Goal: Information Seeking & Learning: Find specific fact

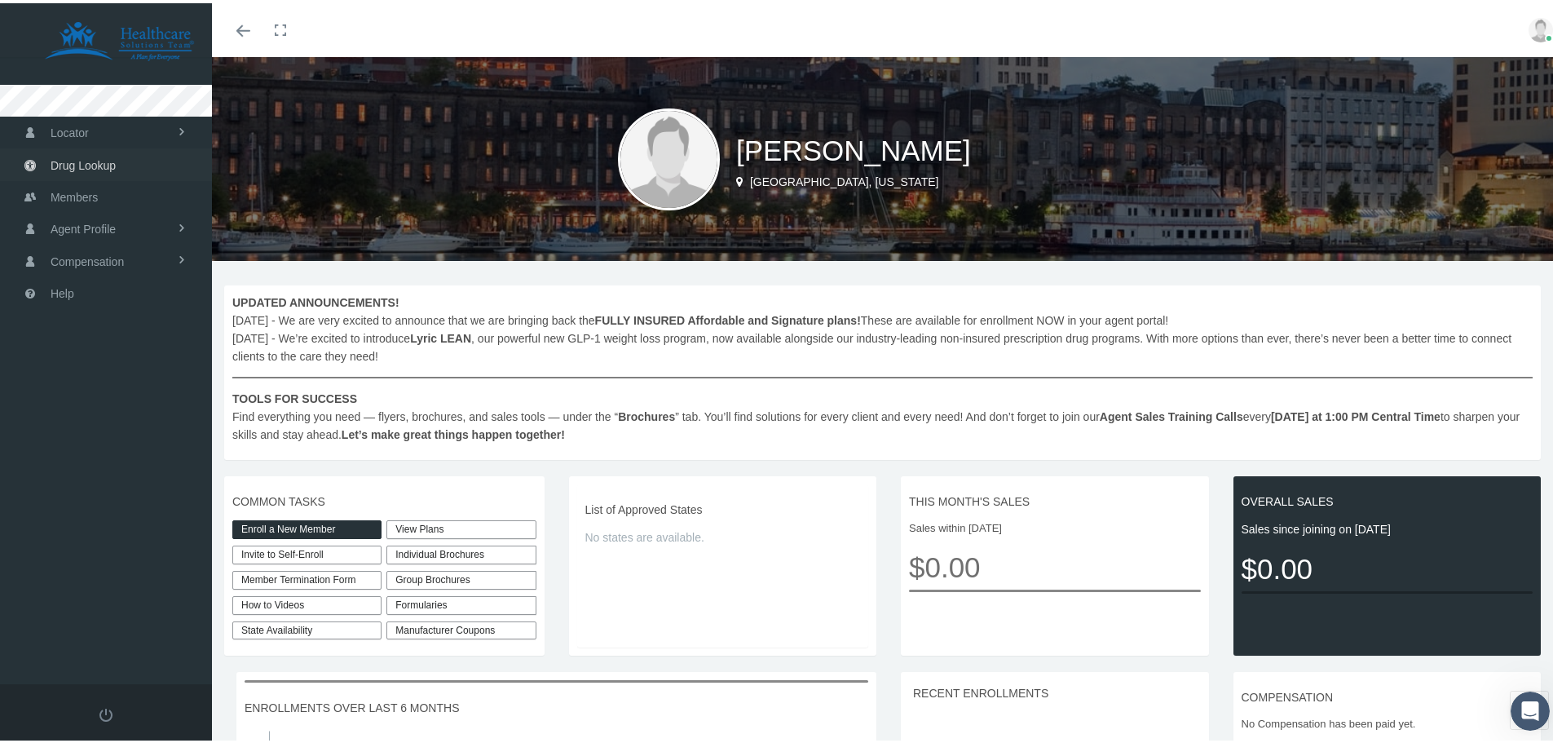
click at [117, 155] on link "Drug Lookup" at bounding box center [106, 161] width 212 height 32
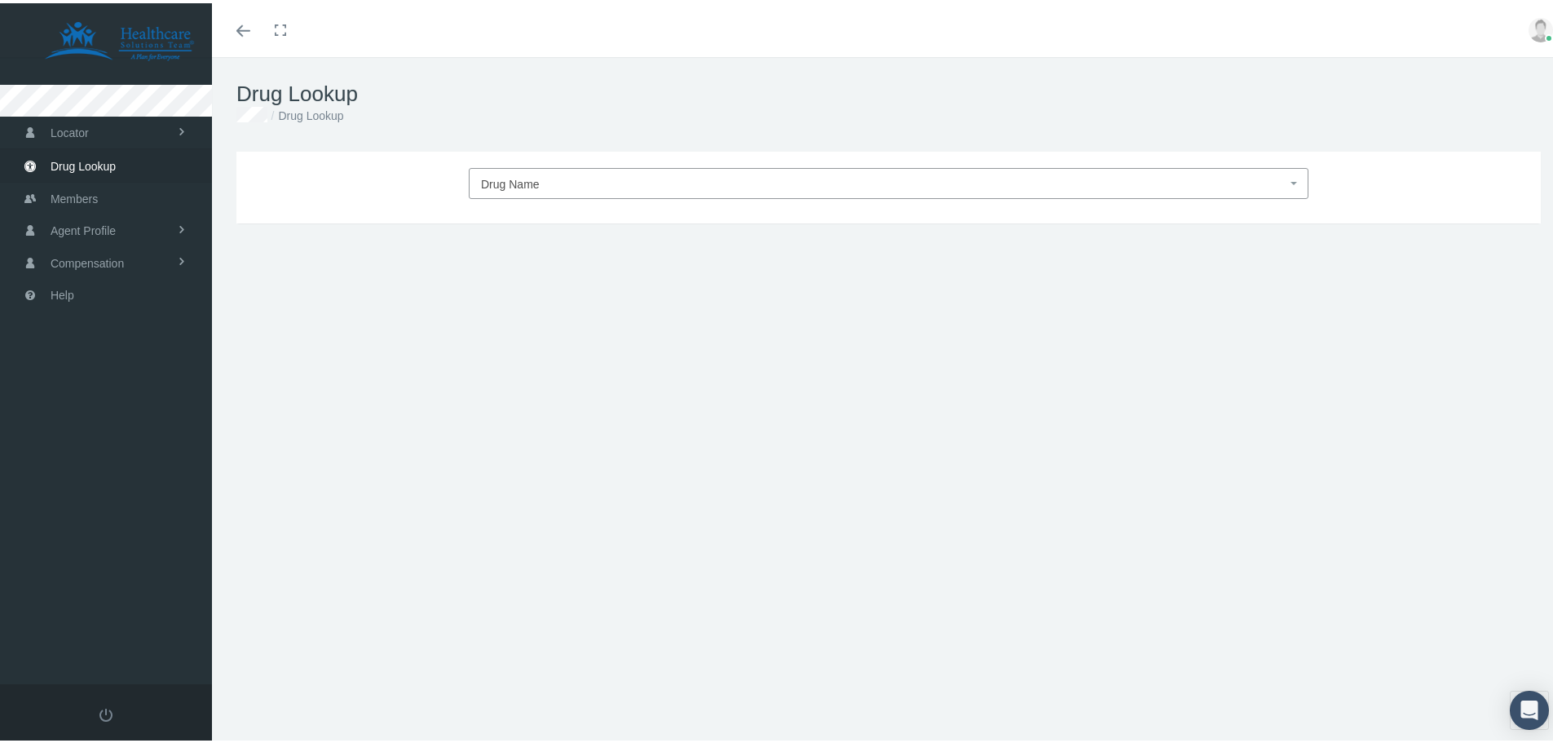
click at [540, 182] on span "Drug Name" at bounding box center [883, 180] width 805 height 21
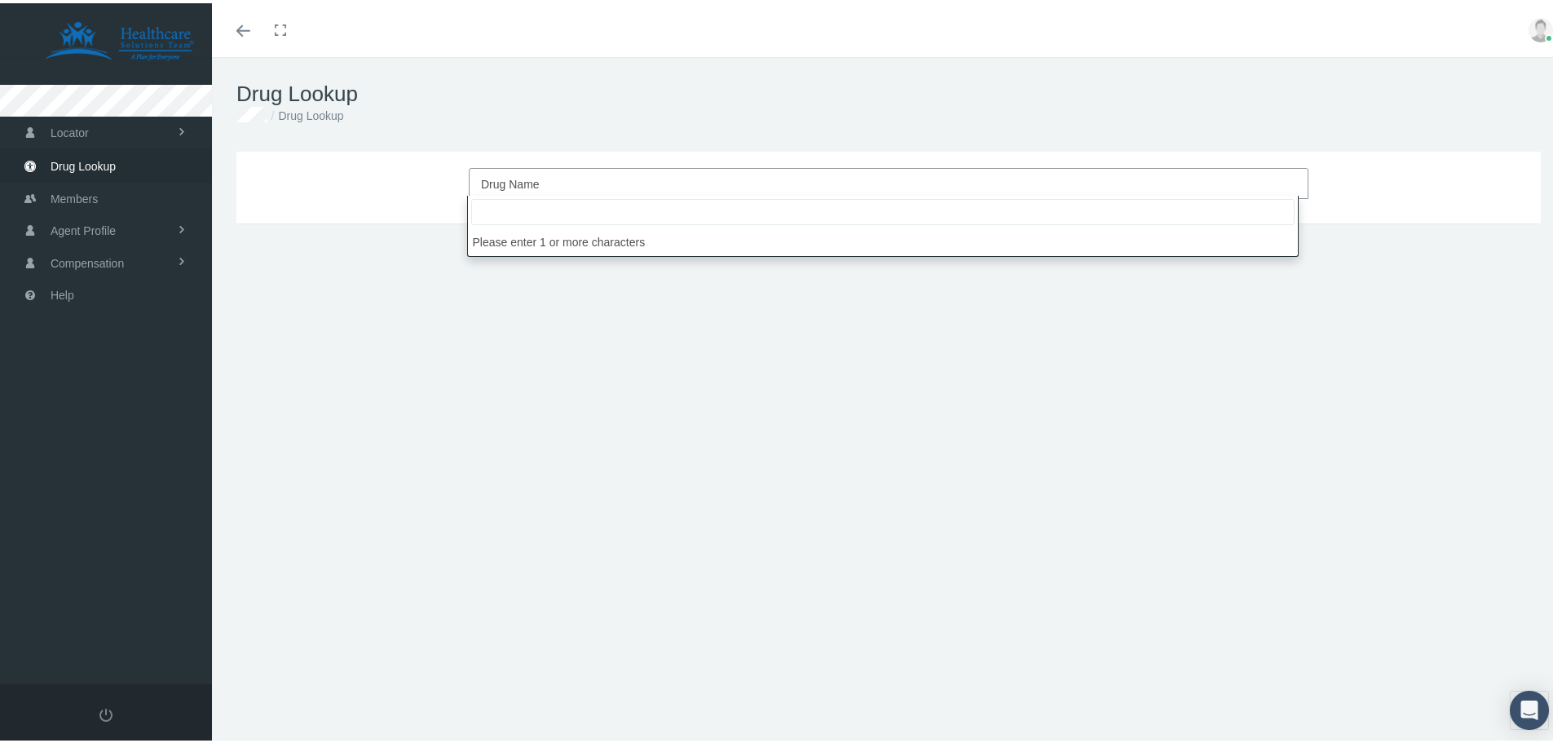
type input "e"
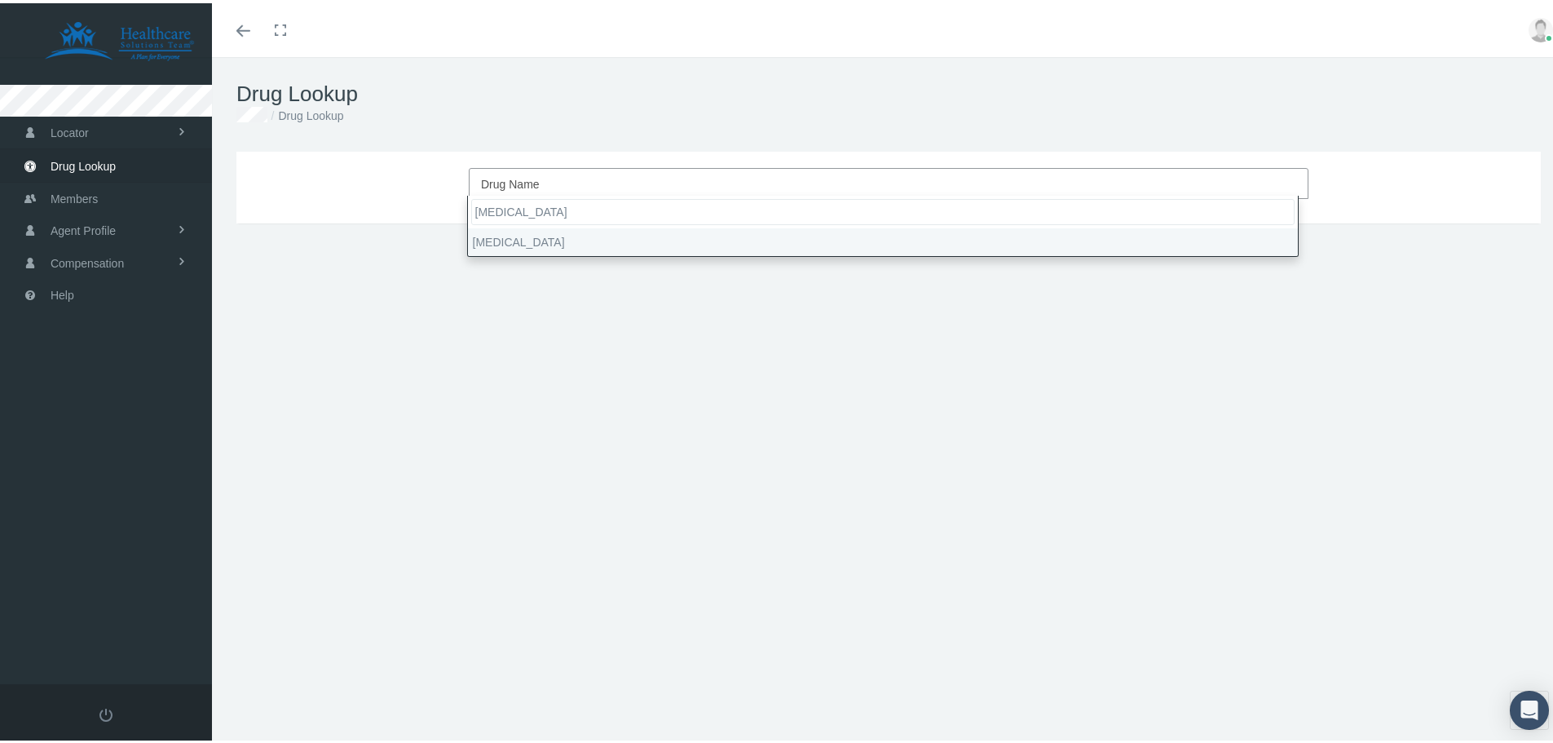
type input "ofev"
type input "30"
select select "Ofev"
select select "Capsule"
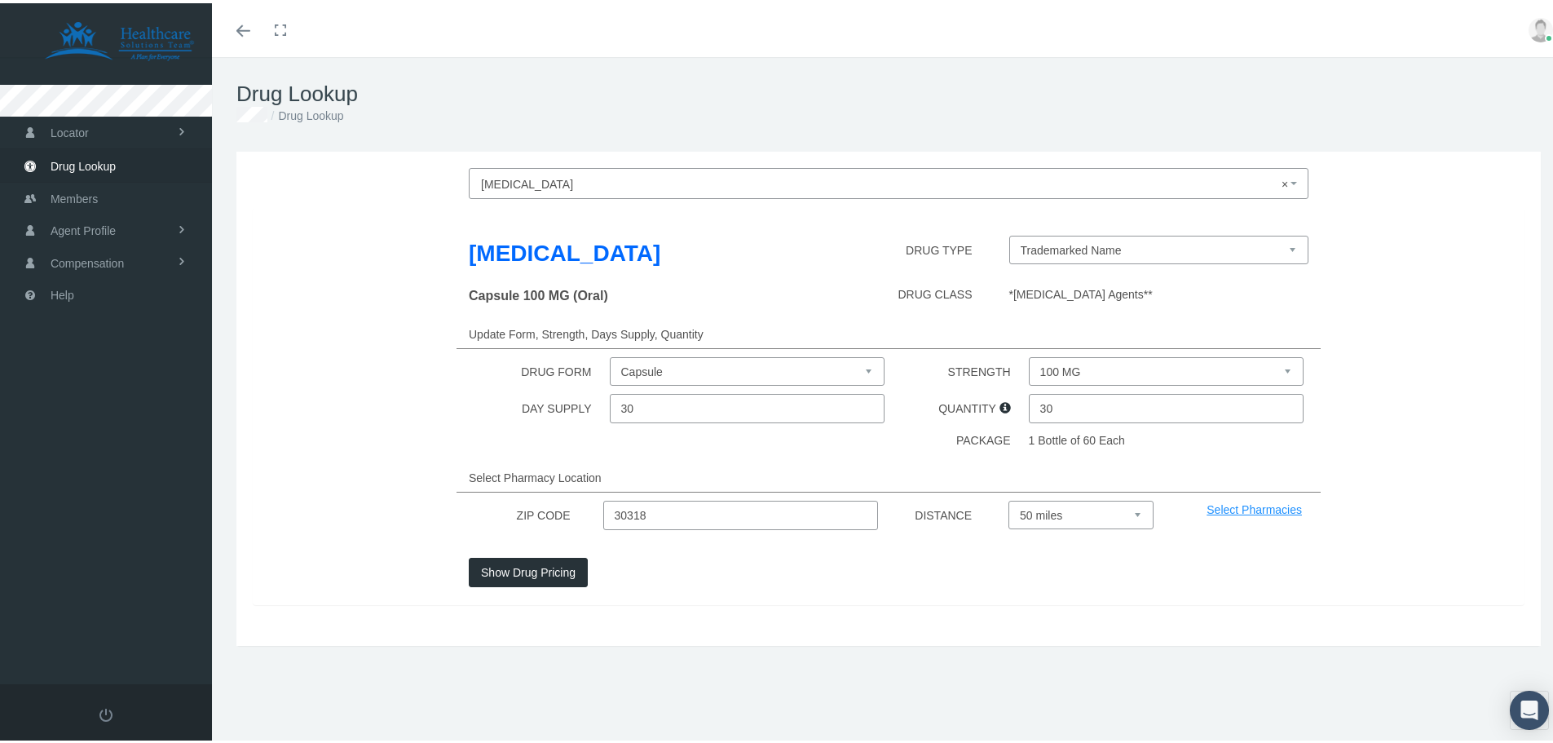
click at [1100, 366] on select "100 MG 150 MG" at bounding box center [1167, 368] width 276 height 29
select select "150 MG"
click at [1029, 354] on select "100 MG 150 MG" at bounding box center [1167, 368] width 276 height 29
click at [941, 425] on div "Ofev DRUG TYPE Trademarked Name Capsule 150 MG (Oral) DRUG CLASS *Pulmonary Fib…" at bounding box center [889, 403] width 1272 height 398
click at [678, 518] on input "30318" at bounding box center [741, 511] width 276 height 29
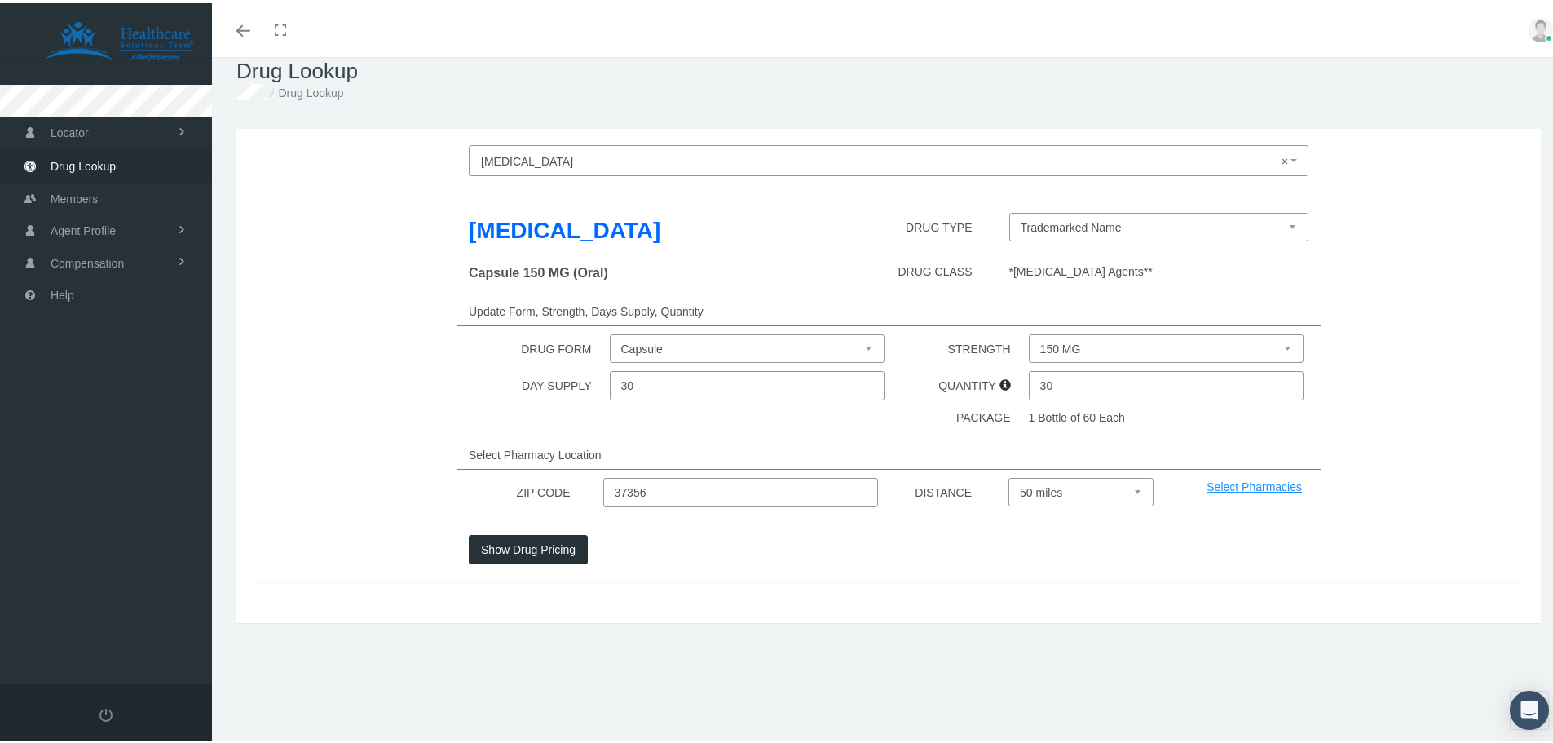
scroll to position [36, 0]
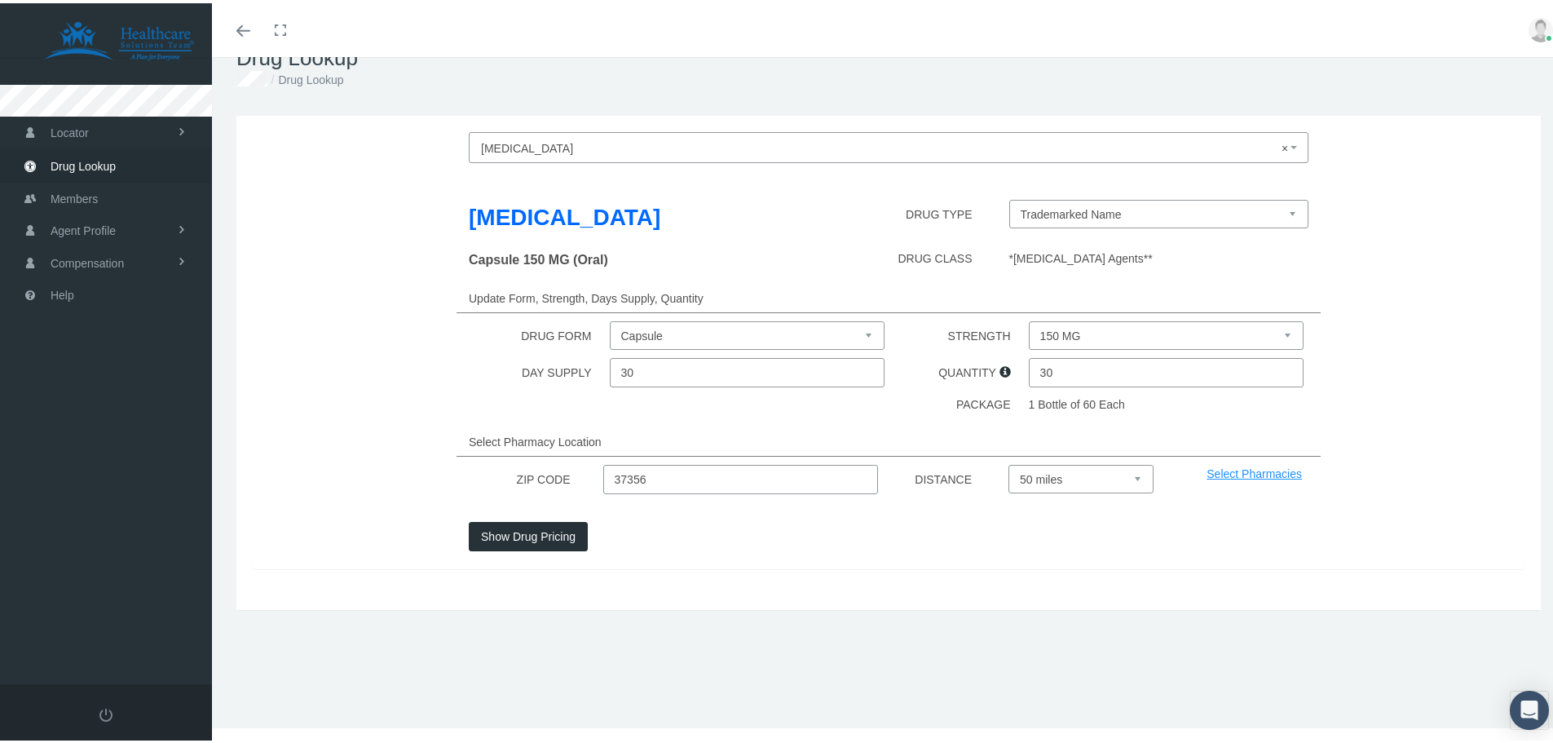
type input "37356"
click at [729, 558] on div at bounding box center [888, 557] width 864 height 18
click at [543, 531] on button "Show Drug Pricing" at bounding box center [528, 532] width 119 height 29
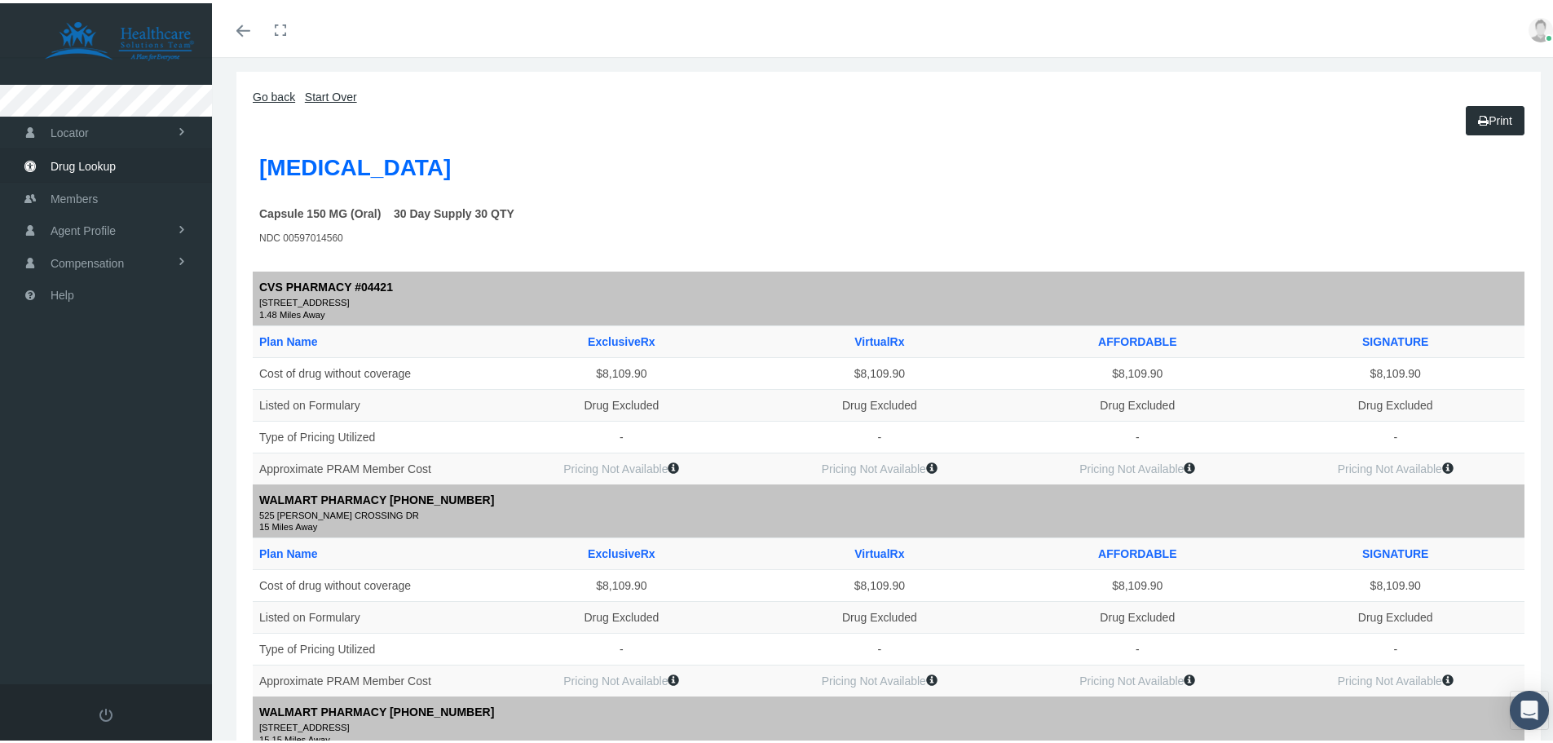
scroll to position [0, 0]
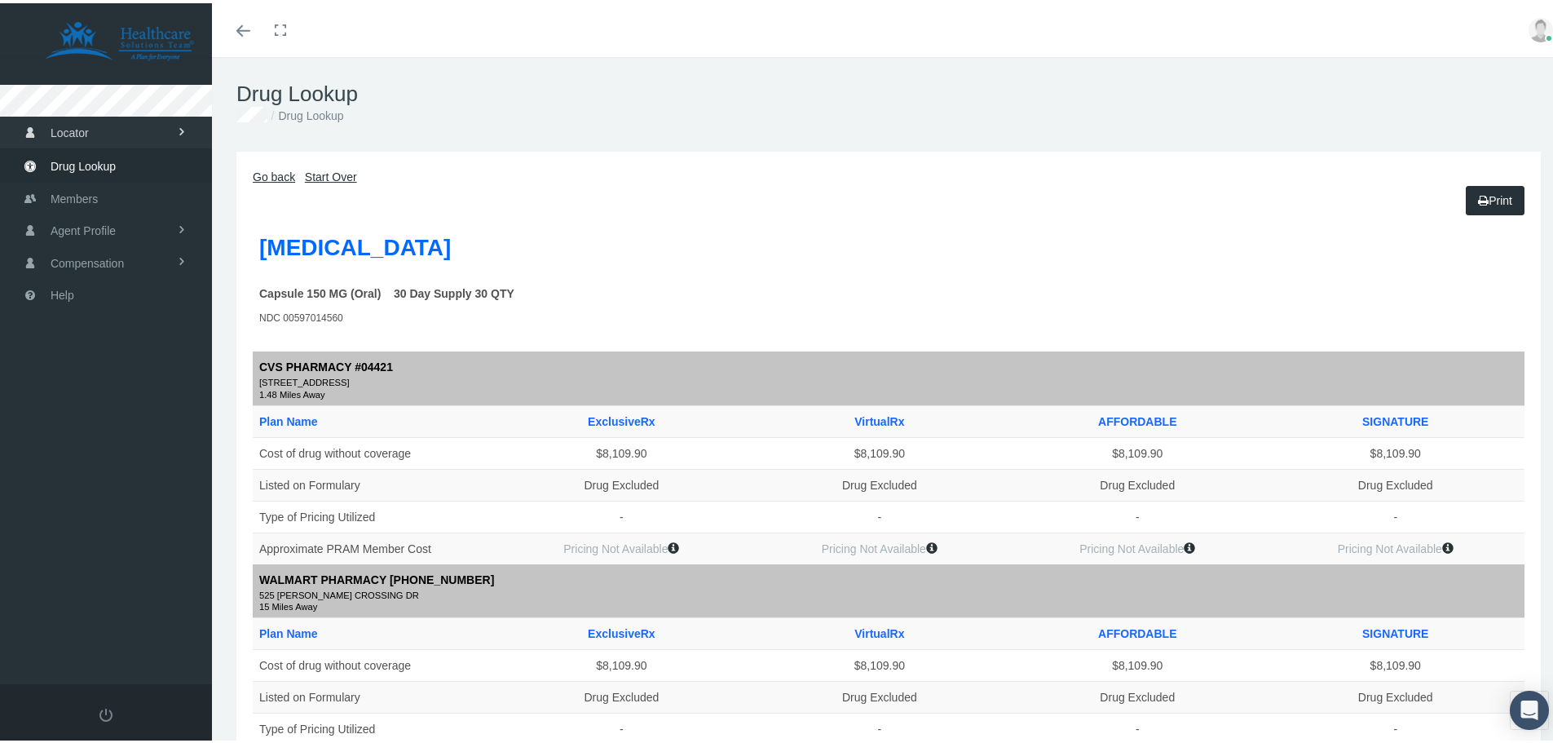
click at [136, 131] on link "Locator" at bounding box center [106, 129] width 212 height 32
click at [126, 323] on link "Compensation" at bounding box center [106, 325] width 212 height 32
click at [462, 234] on th "Ofev" at bounding box center [395, 247] width 285 height 55
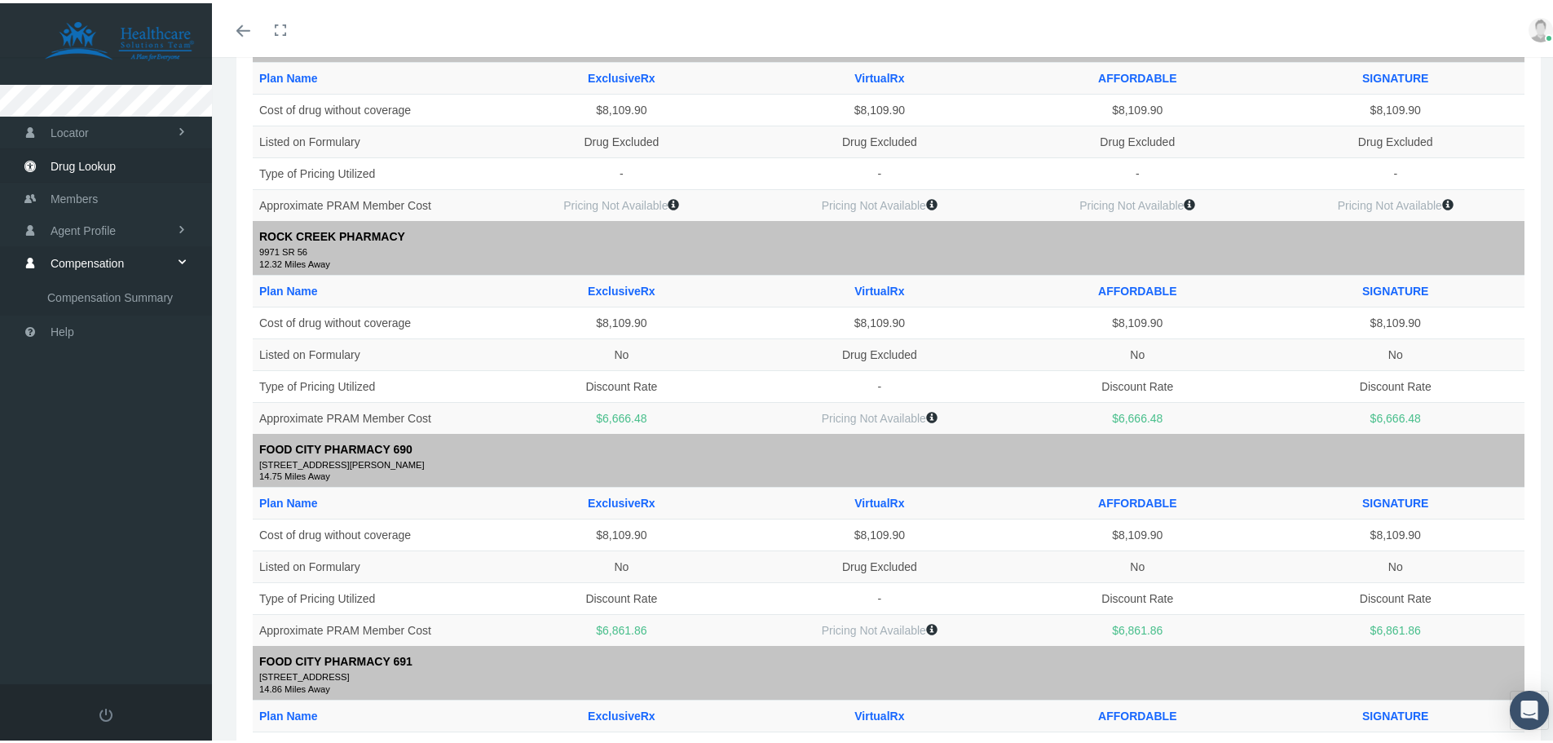
scroll to position [1150, 0]
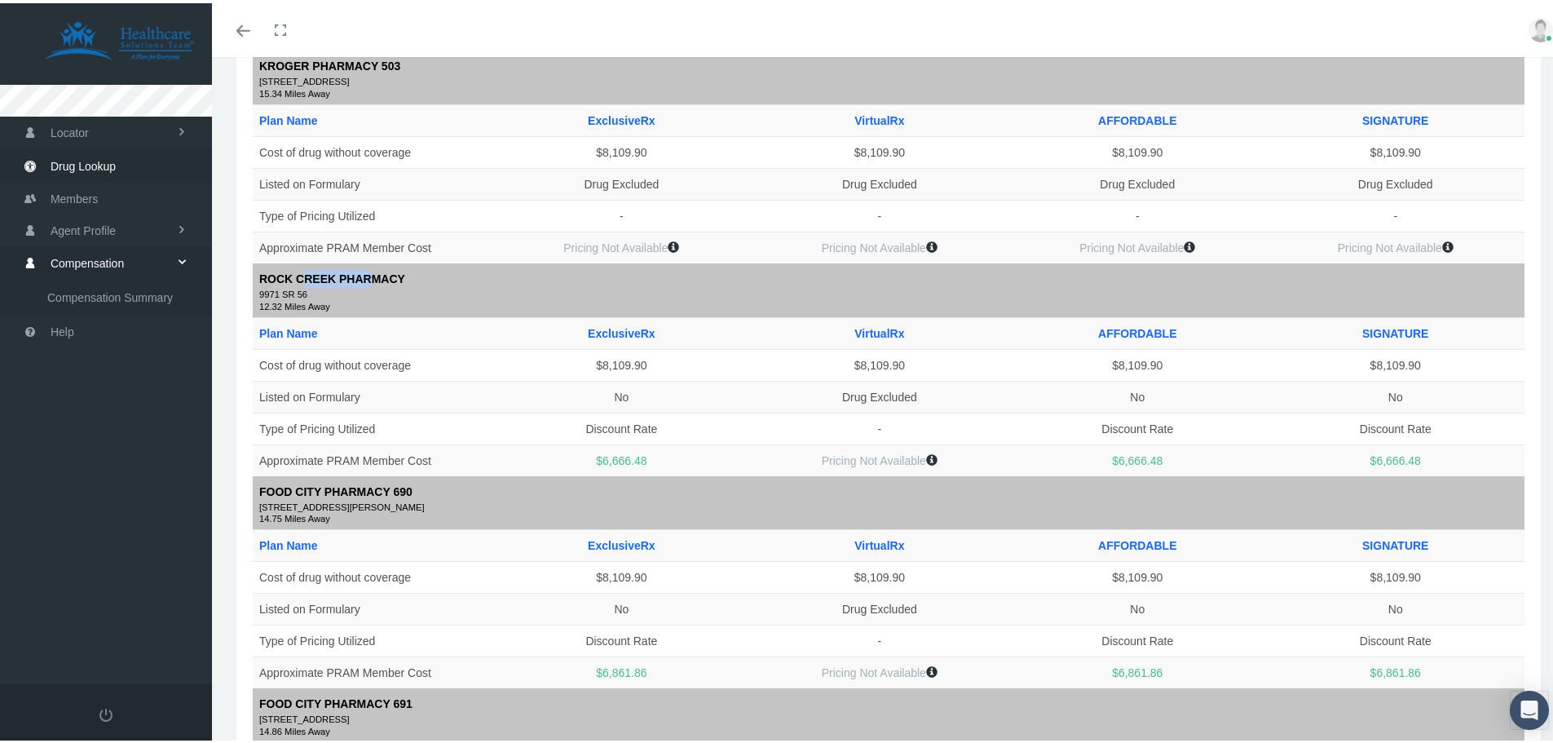
drag, startPoint x: 302, startPoint y: 276, endPoint x: 361, endPoint y: 276, distance: 58.7
click at [361, 276] on b "ROCK CREEK PHARMACY" at bounding box center [332, 275] width 146 height 13
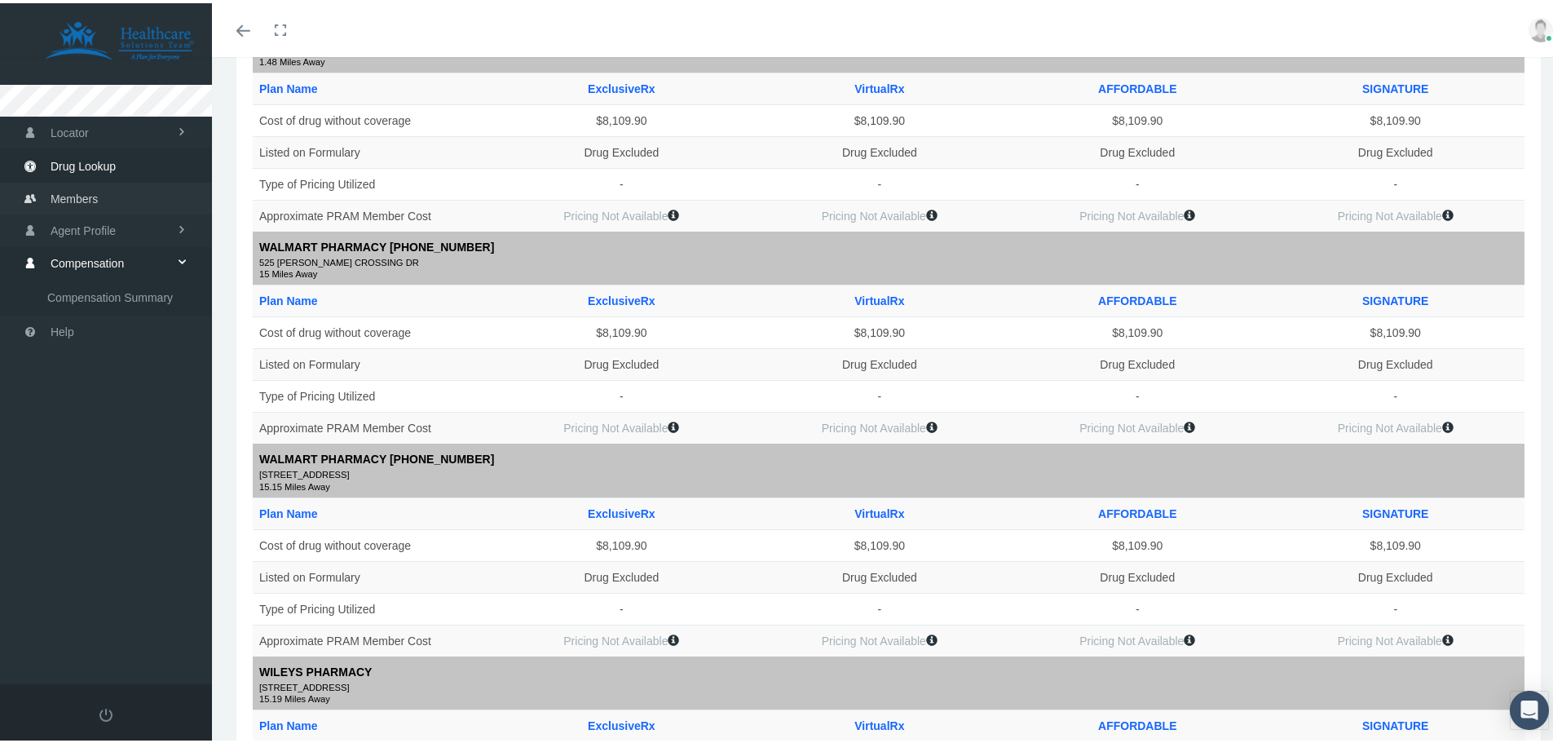
scroll to position [90, 0]
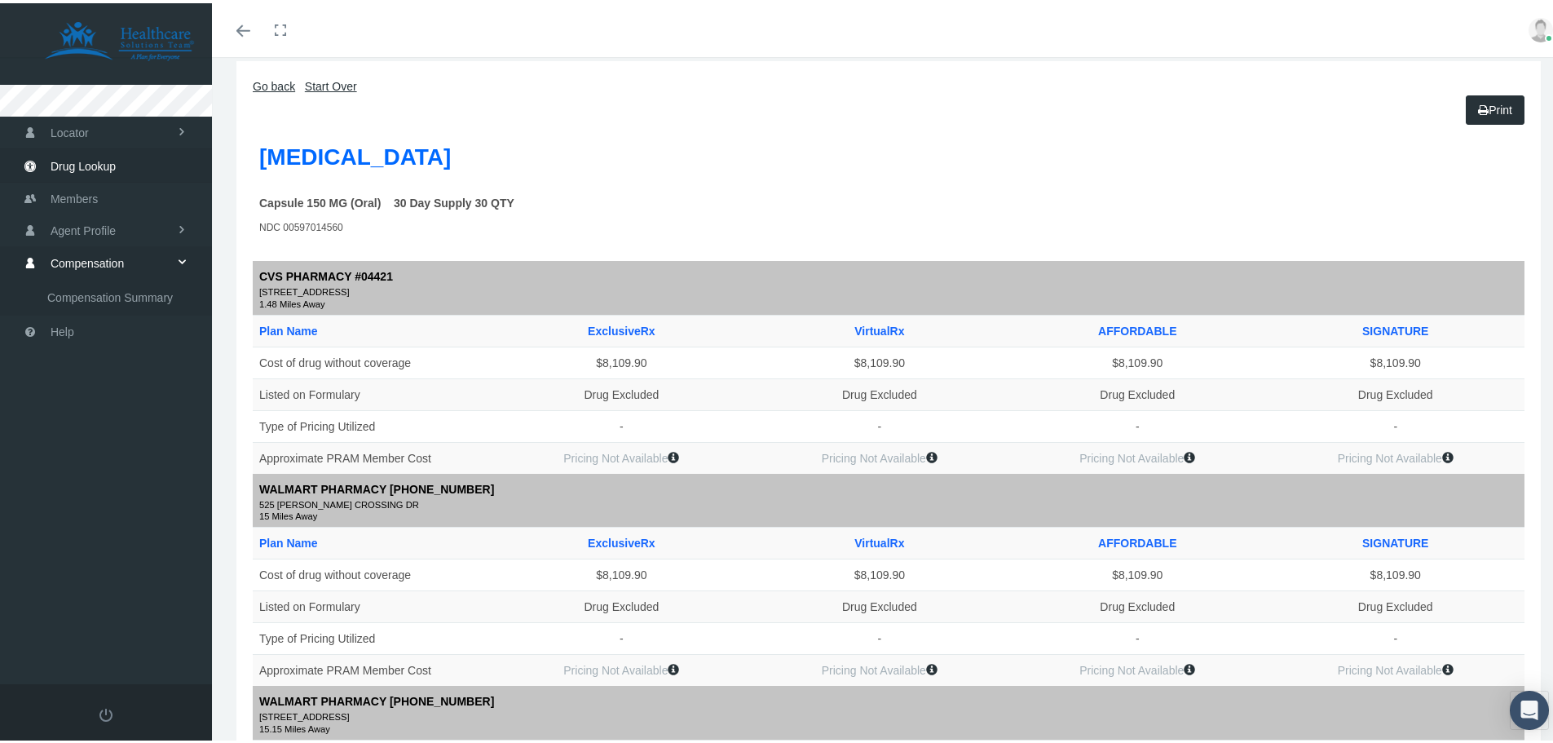
click at [90, 165] on span "Drug Lookup" at bounding box center [83, 163] width 65 height 31
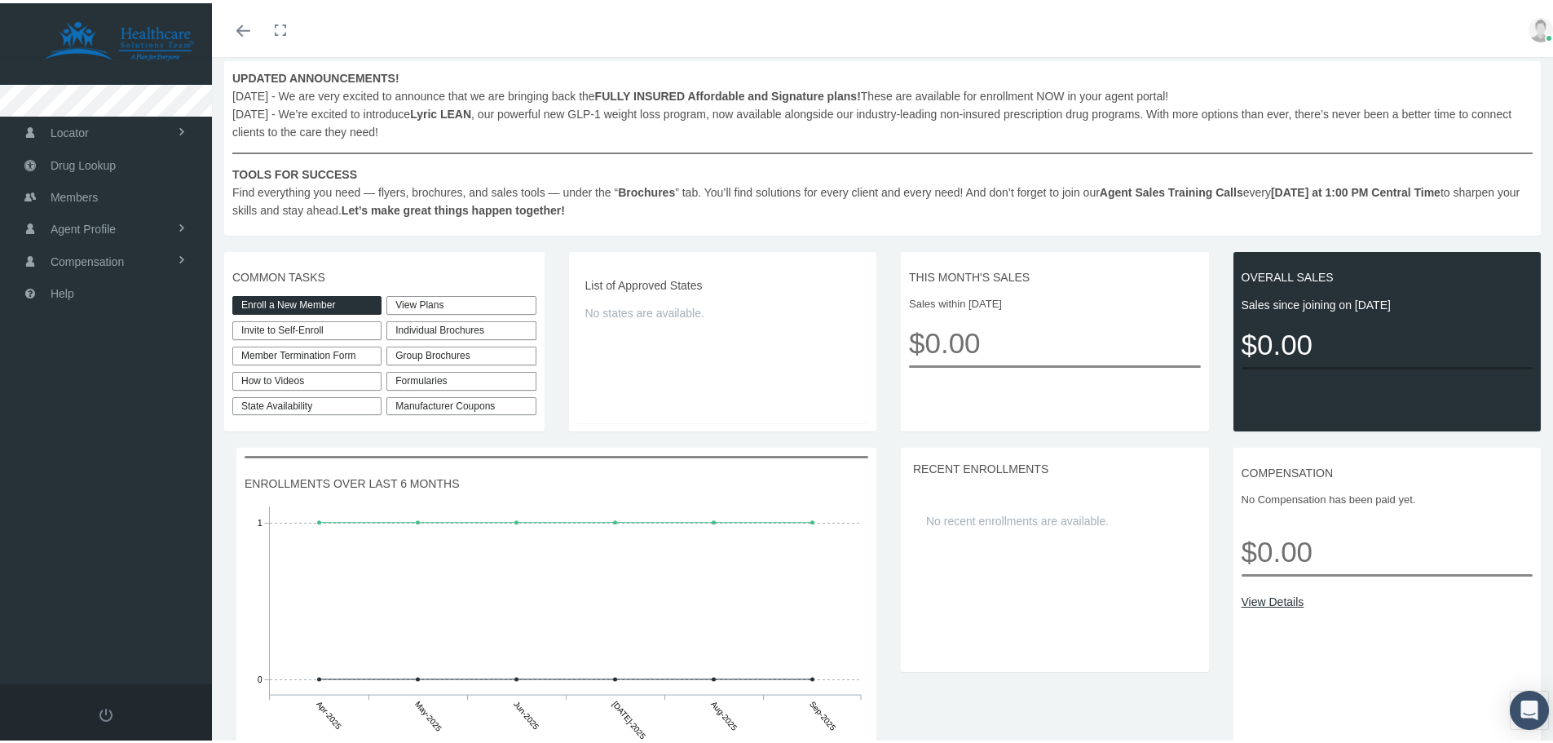
scroll to position [245, 0]
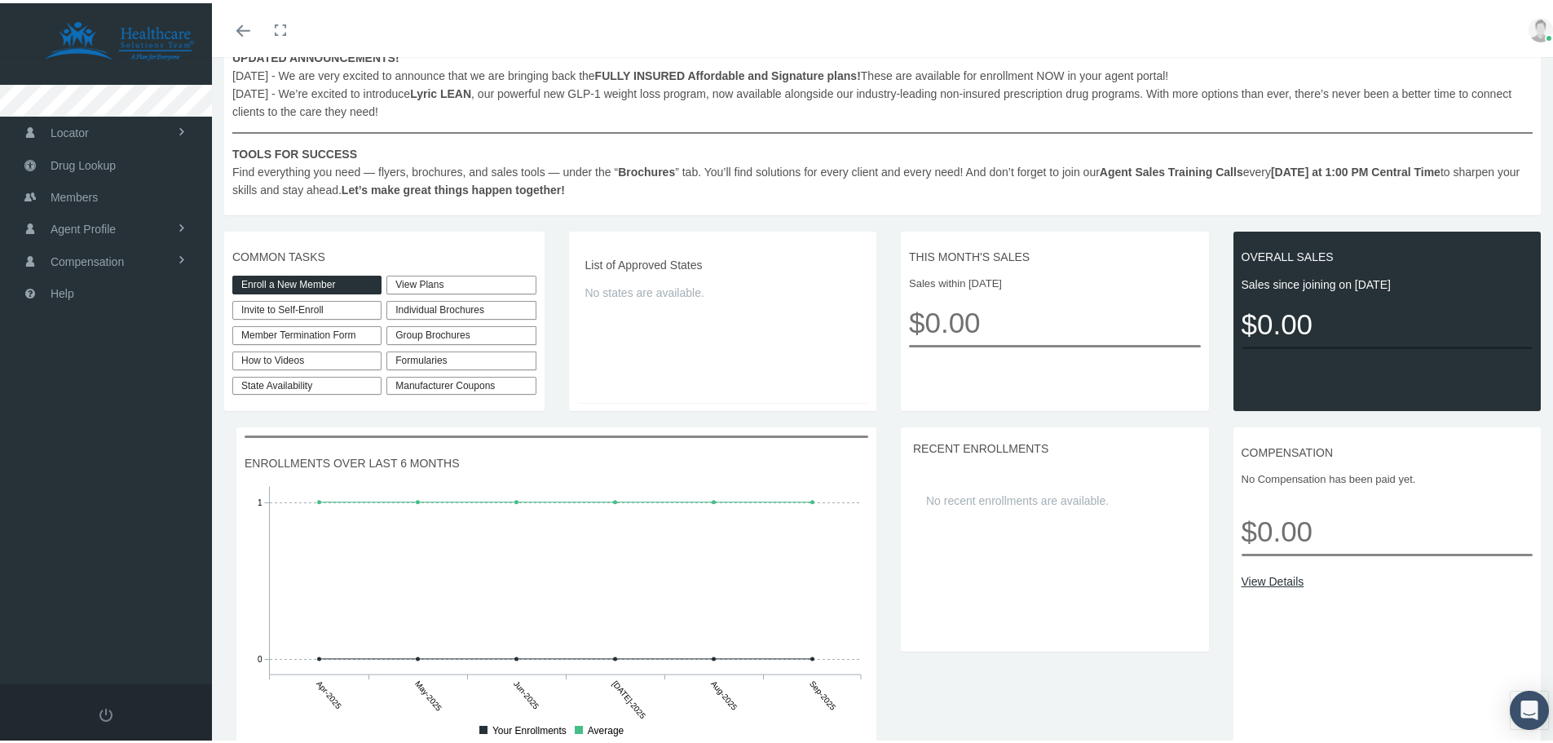
click at [426, 281] on link "View Plans" at bounding box center [460, 281] width 149 height 19
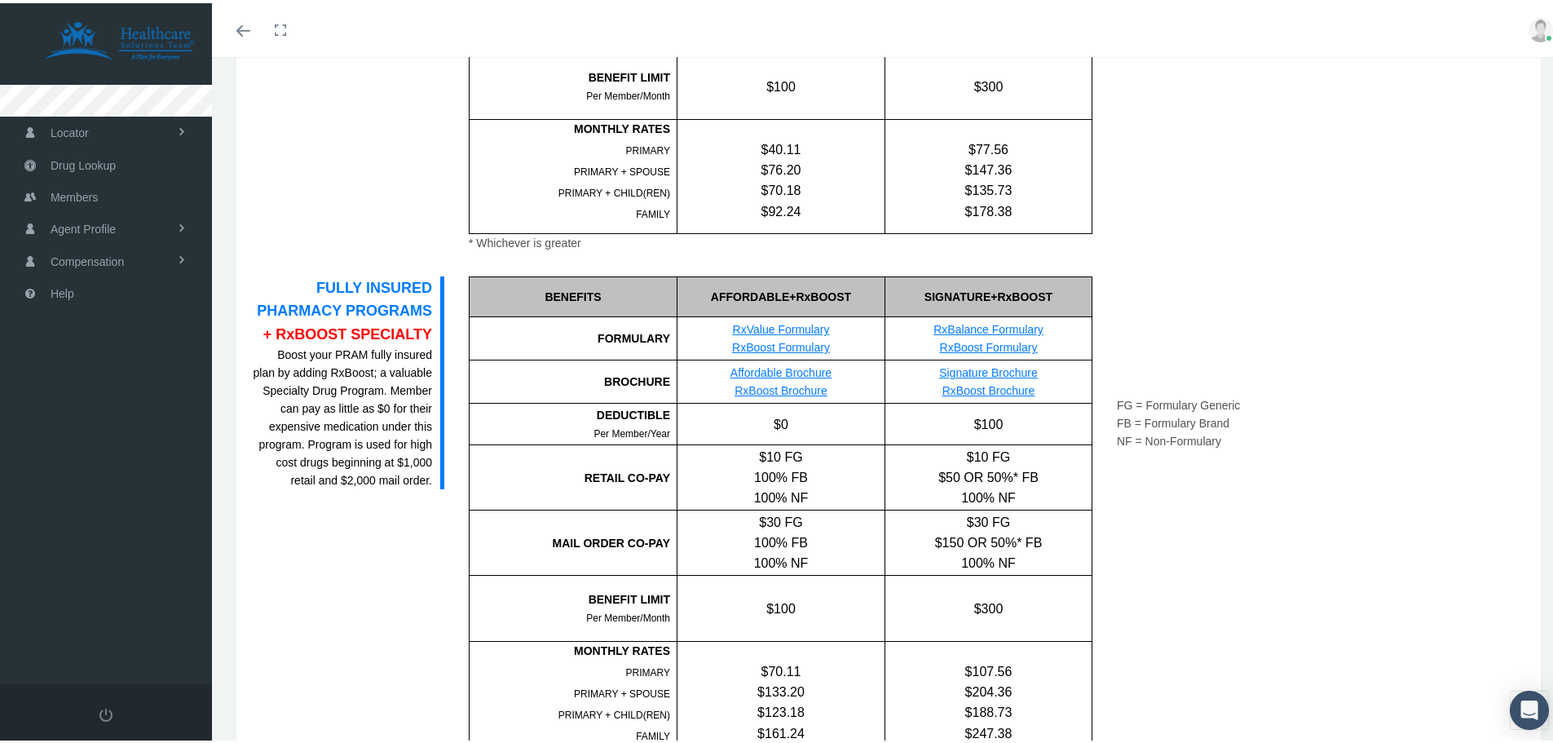
scroll to position [1338, 0]
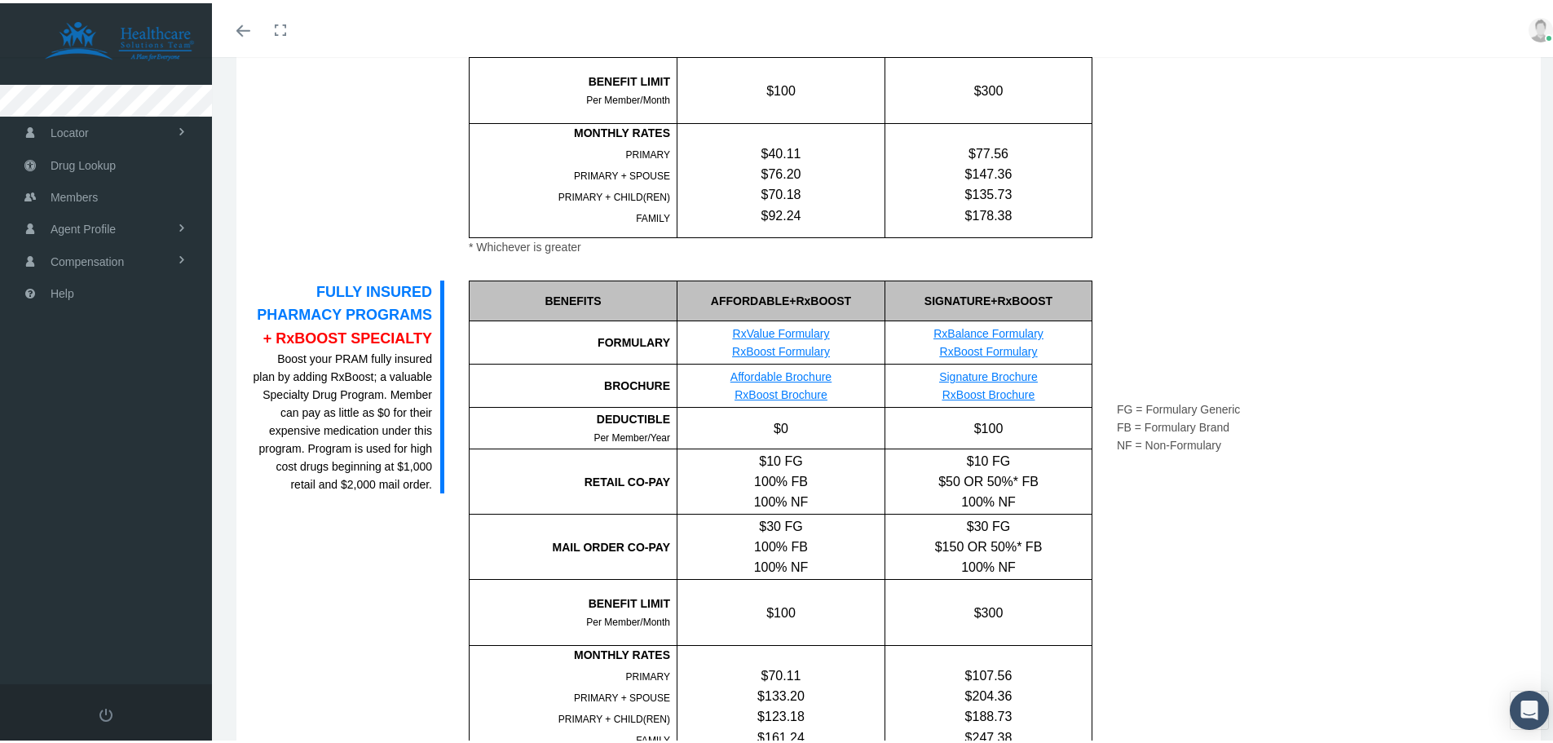
click at [990, 348] on link "RxBoost Formulary" at bounding box center [989, 348] width 98 height 13
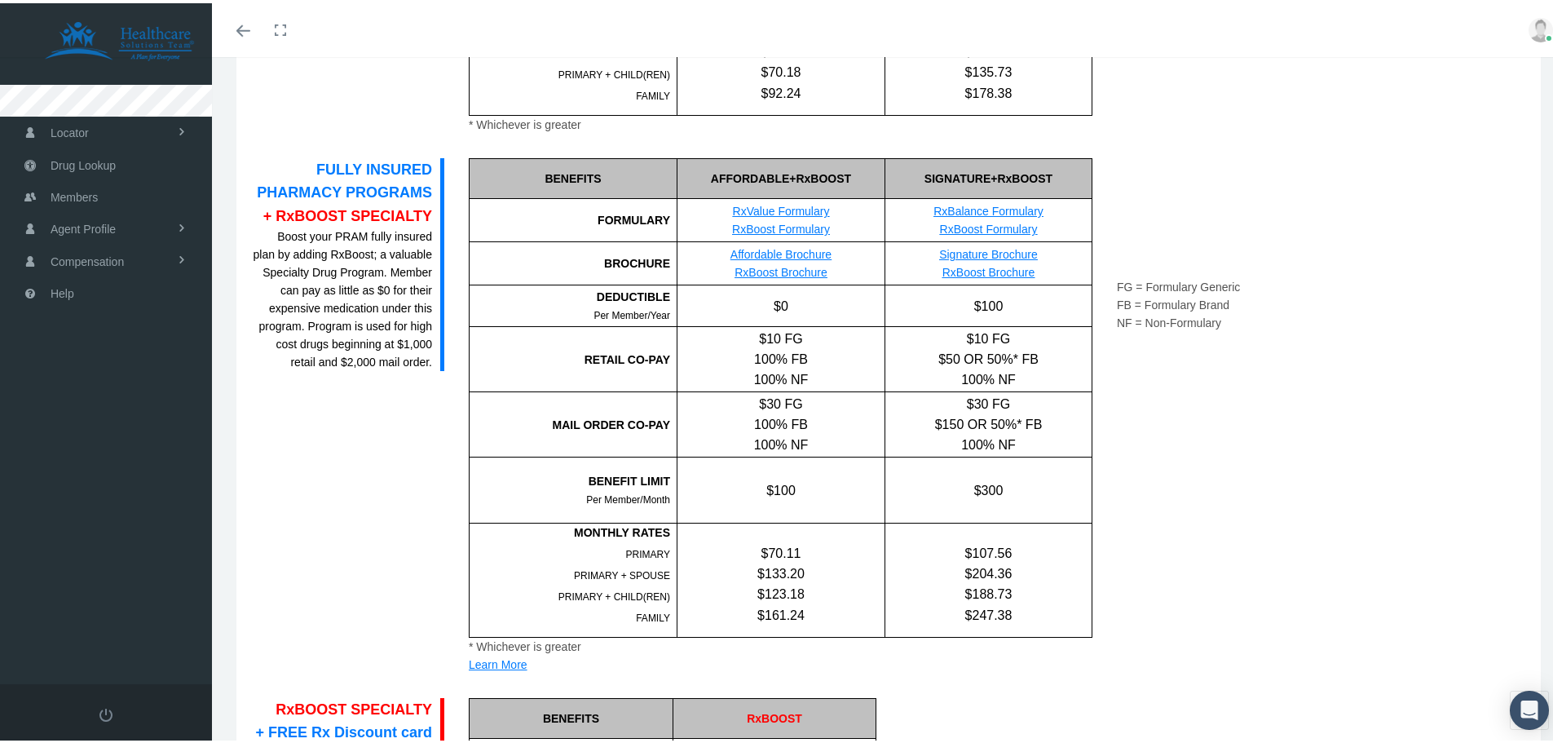
scroll to position [1501, 0]
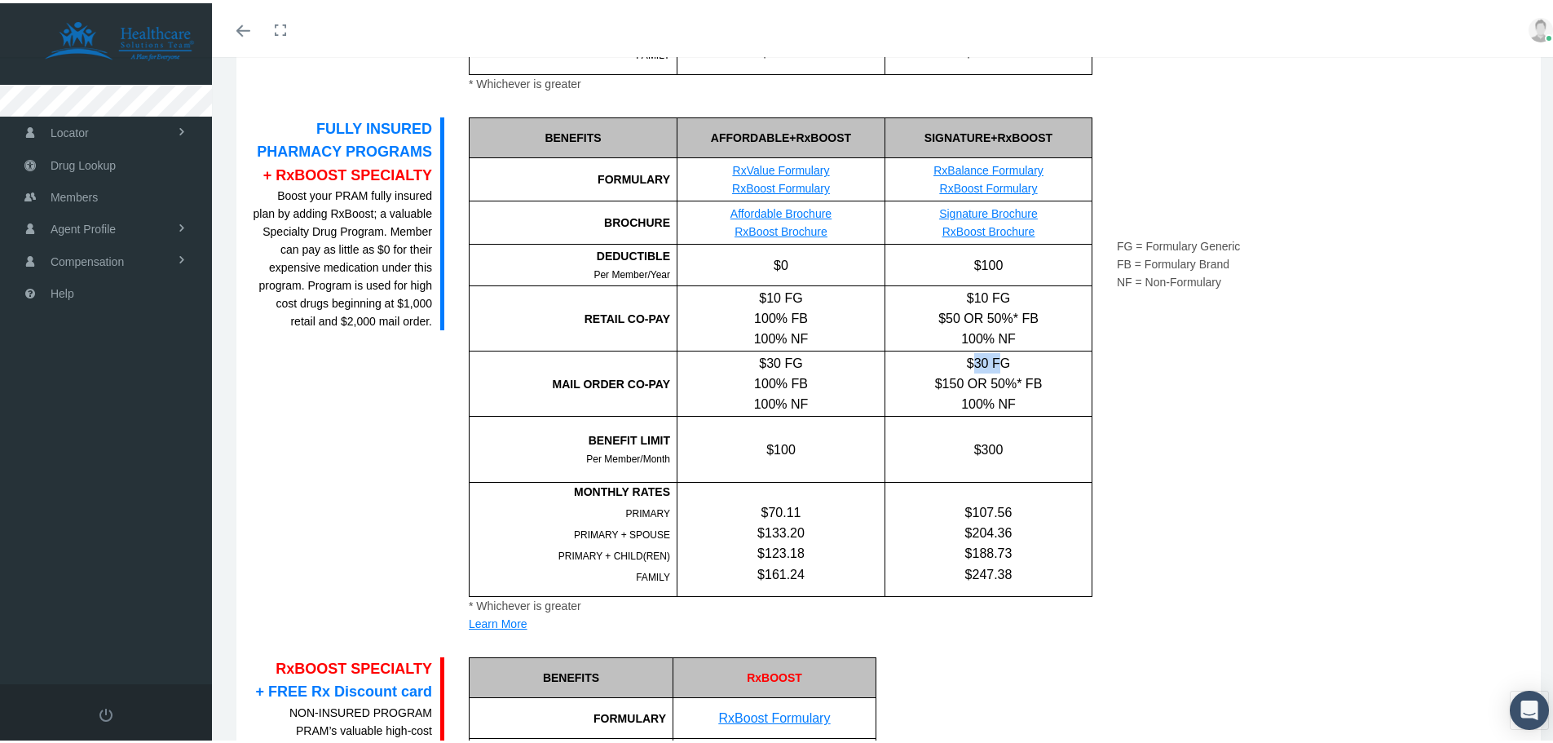
drag, startPoint x: 964, startPoint y: 364, endPoint x: 990, endPoint y: 364, distance: 25.3
click at [990, 364] on div "$30 FG" at bounding box center [988, 360] width 206 height 20
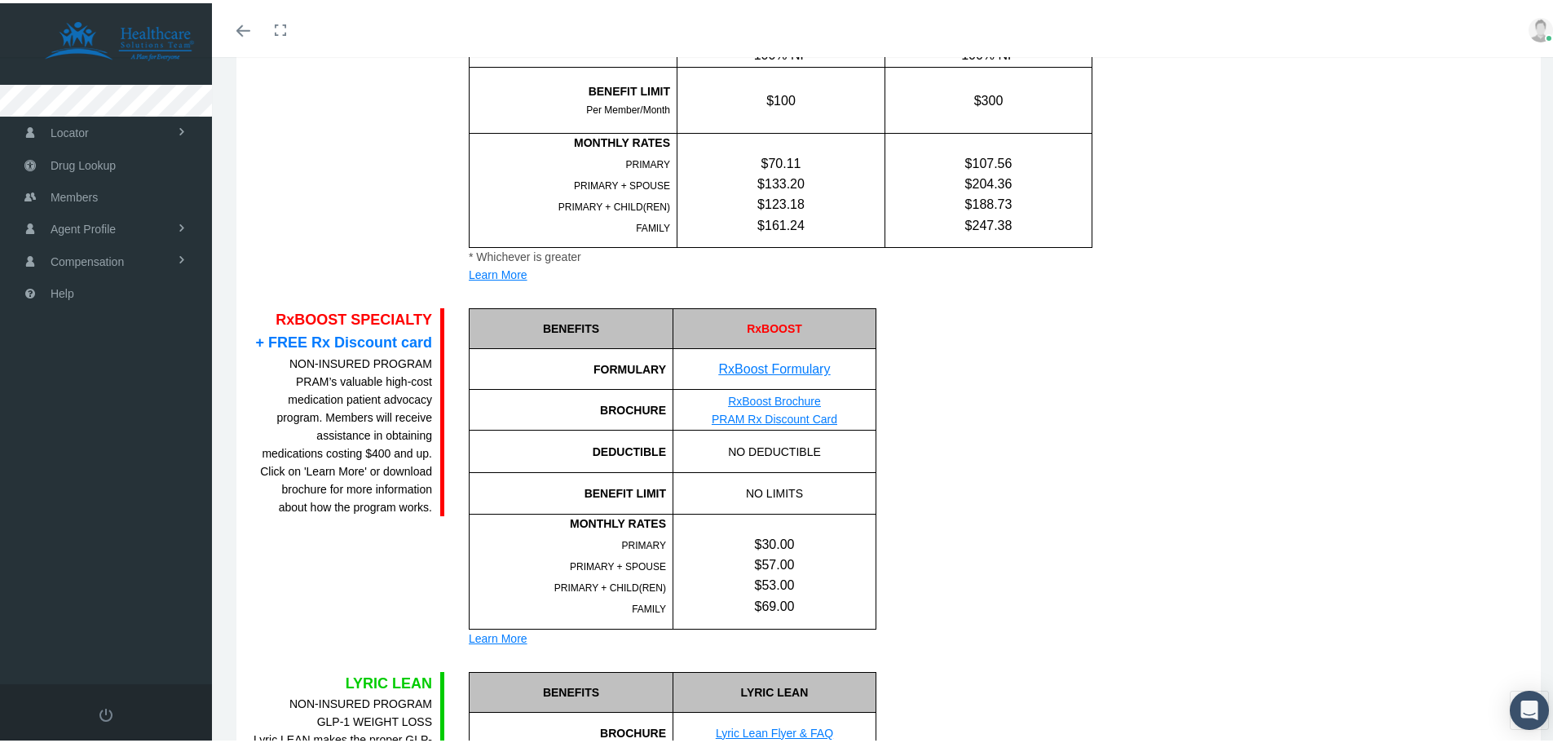
scroll to position [2071, 0]
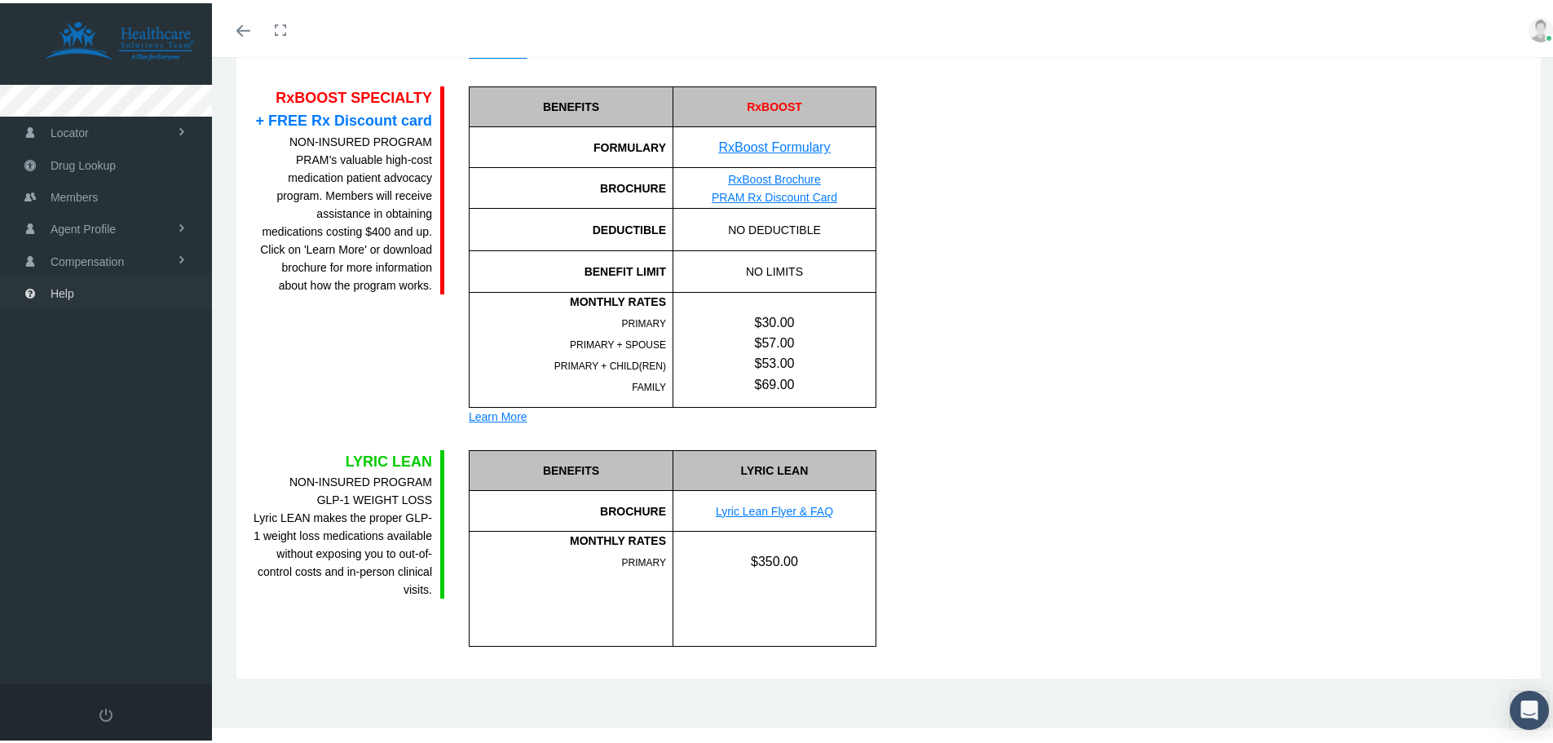
click at [64, 288] on span "Help" at bounding box center [63, 290] width 24 height 31
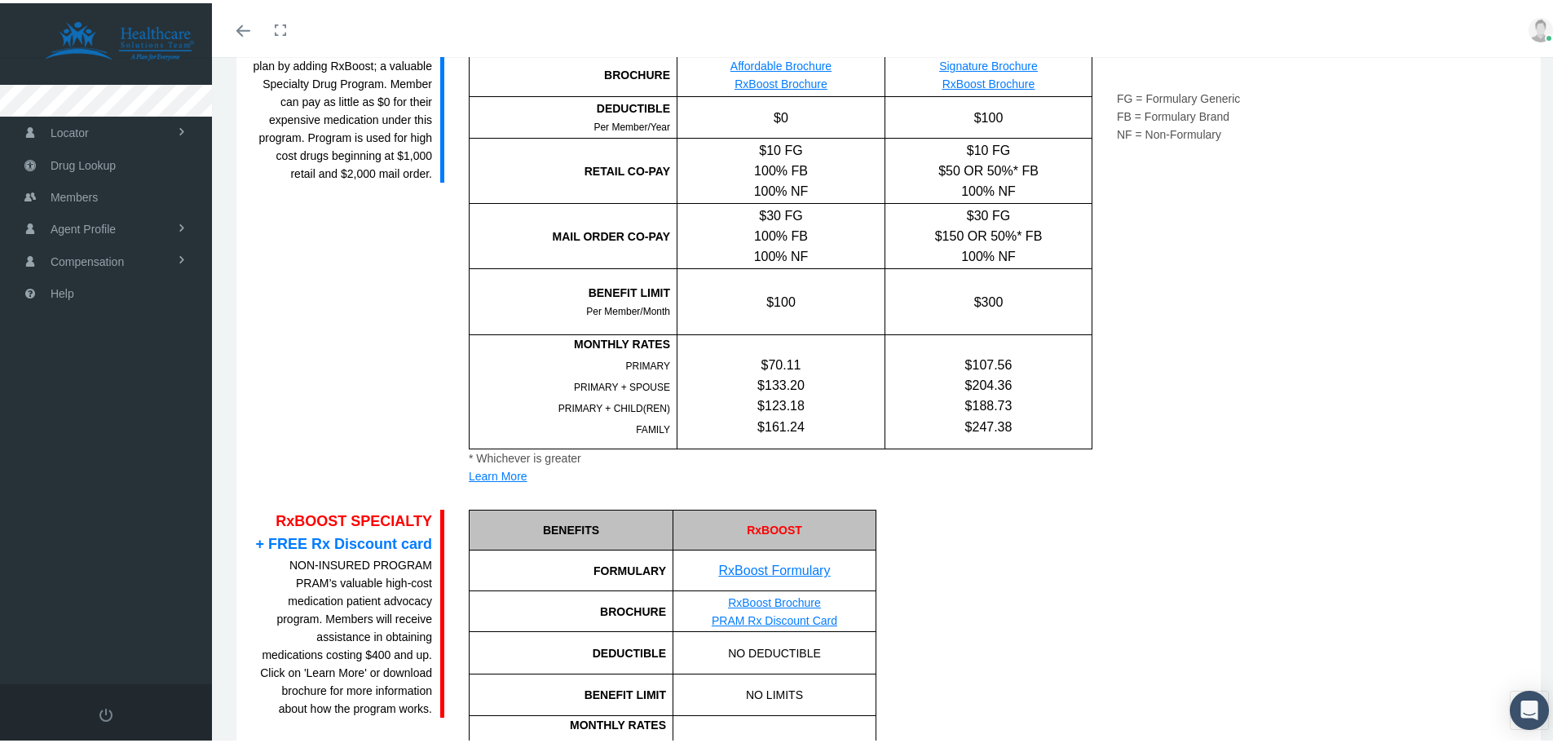
scroll to position [1338, 0]
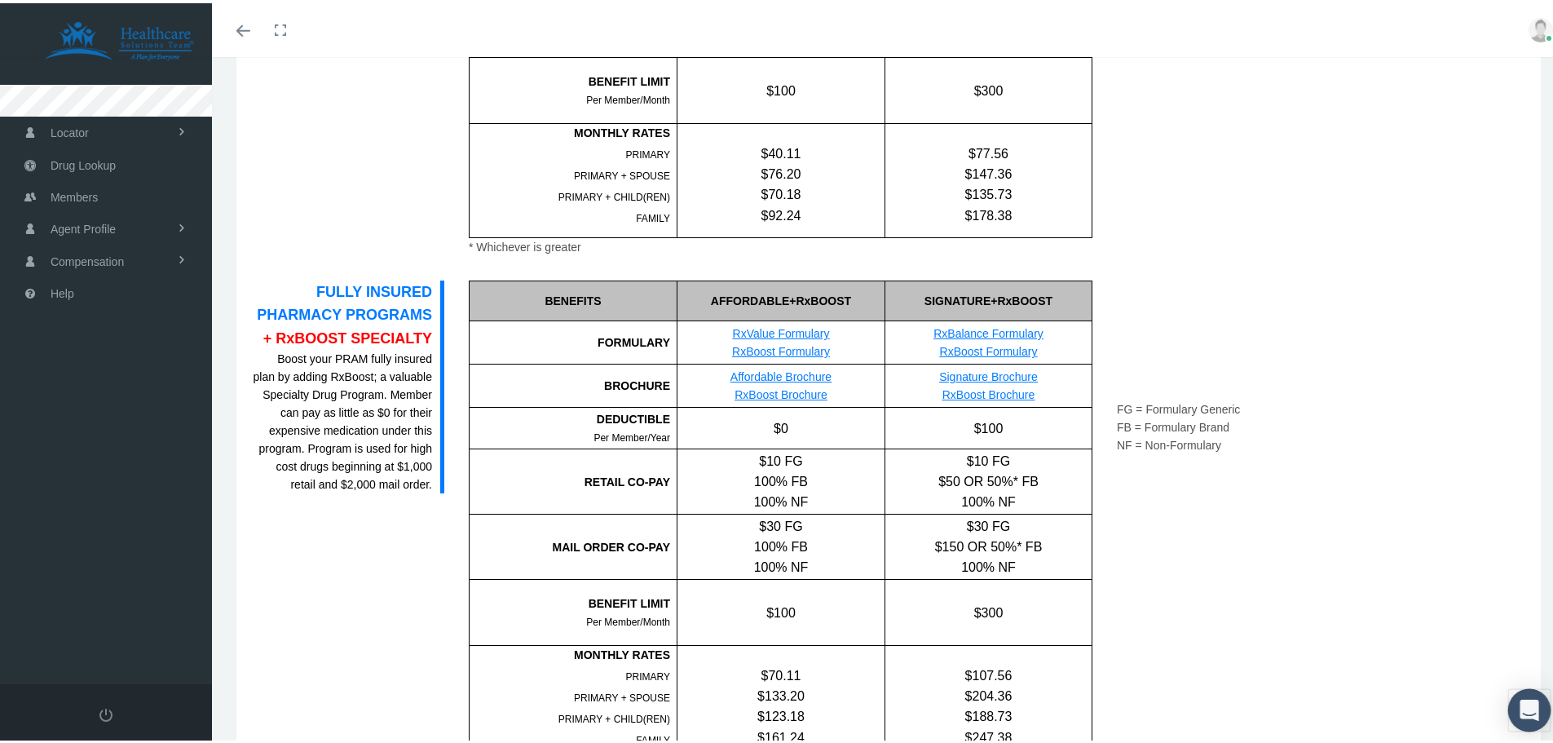
click at [1519, 710] on icon "Open Intercom Messenger" at bounding box center [1528, 706] width 19 height 21
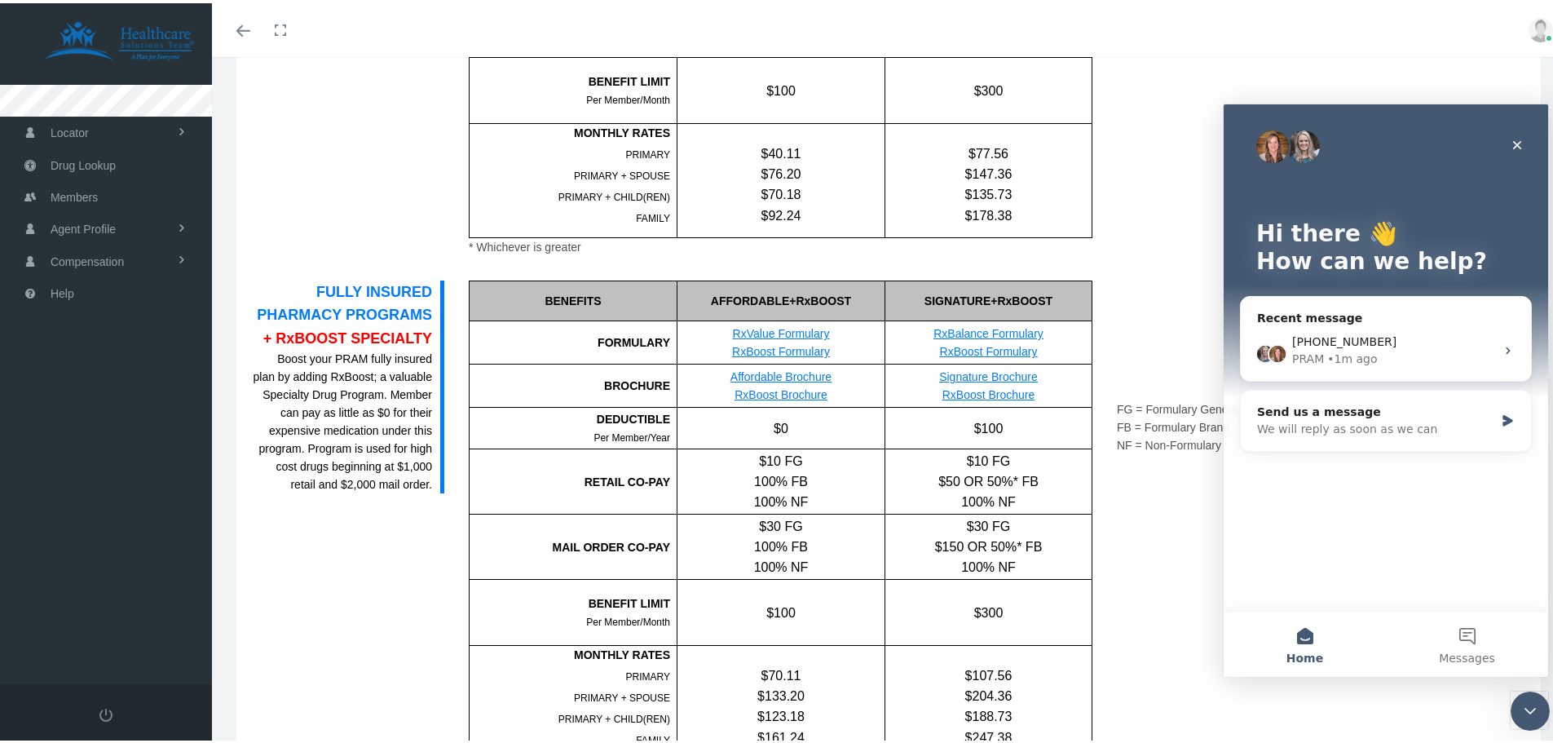
scroll to position [0, 0]
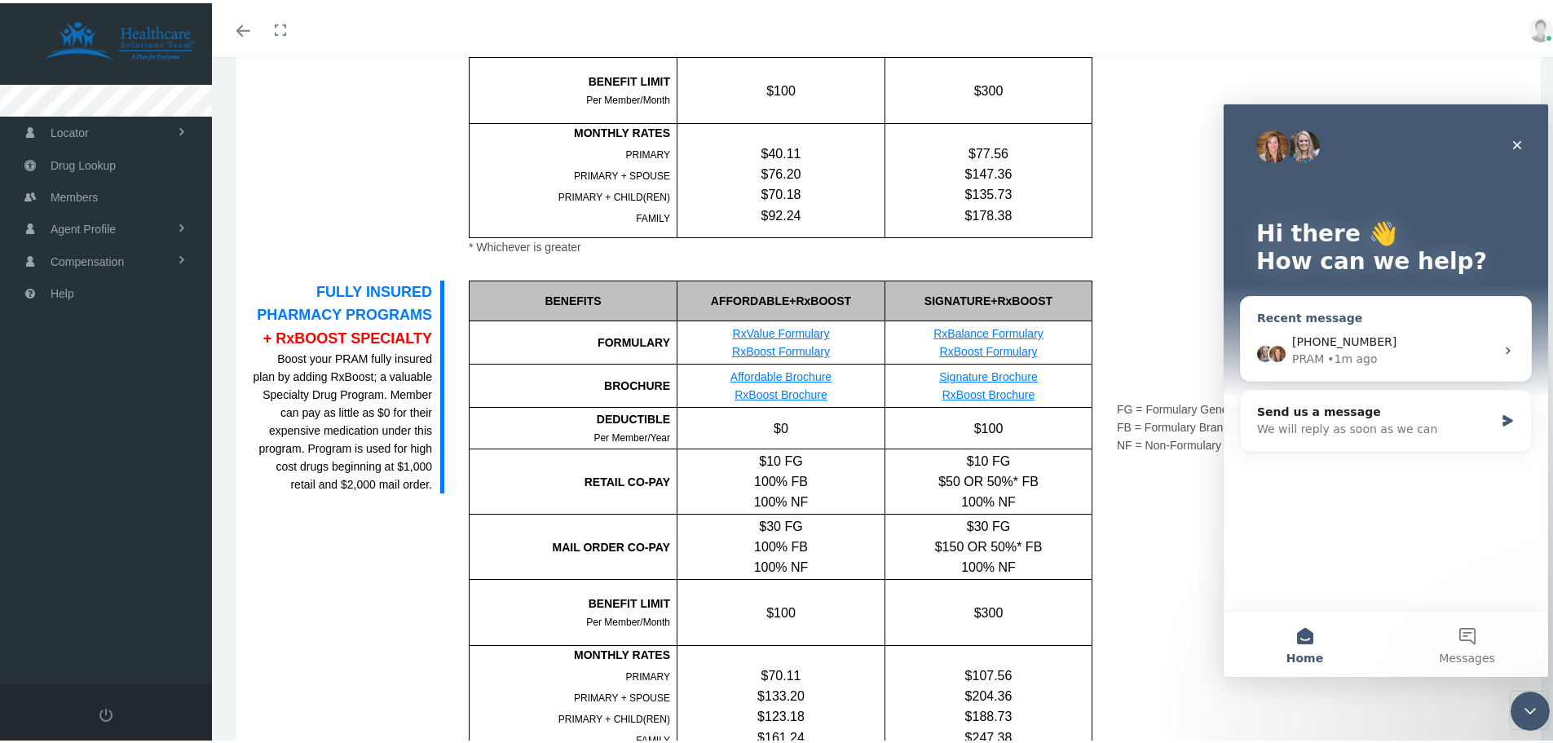
click at [1383, 347] on div "813-500-7211" at bounding box center [1393, 341] width 203 height 17
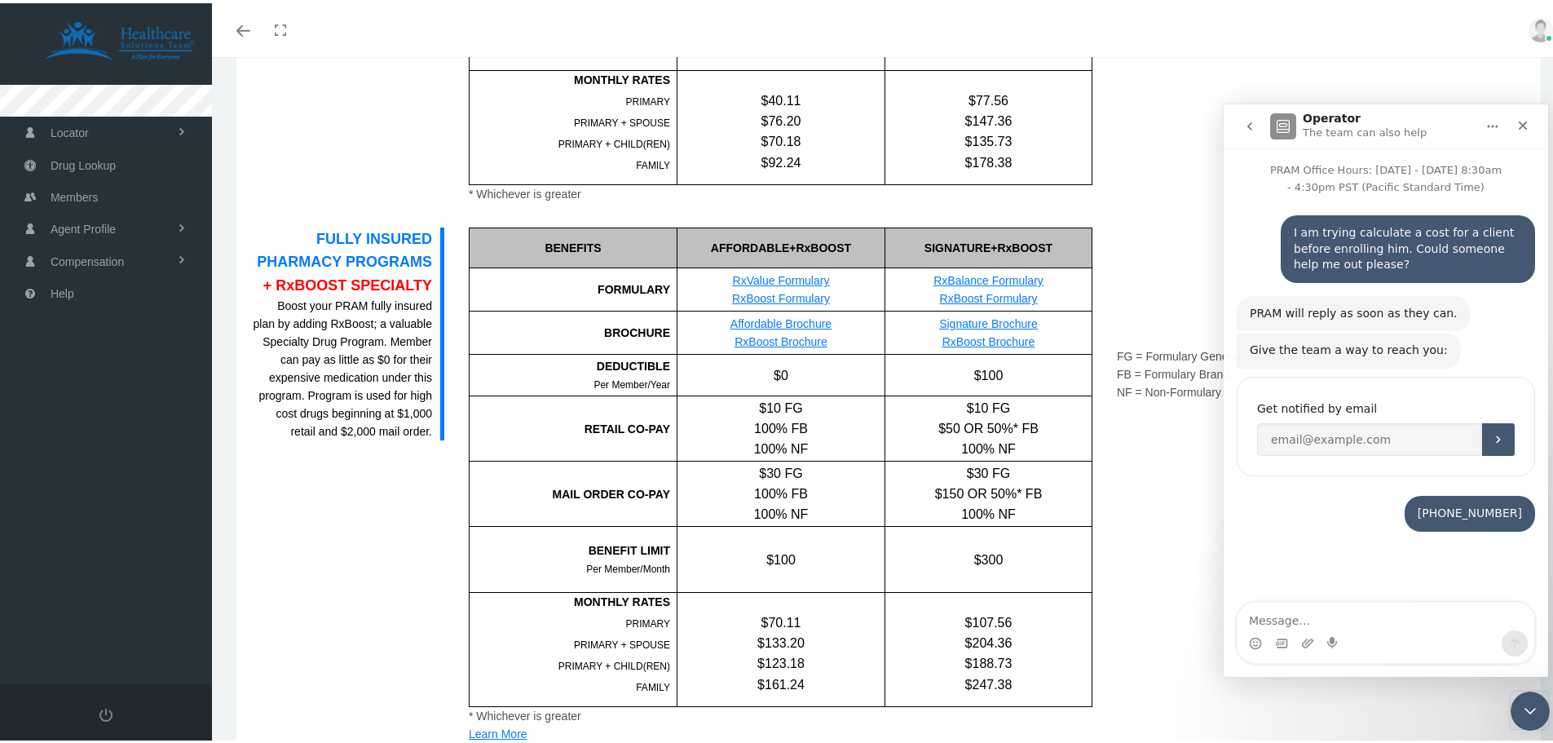
scroll to position [1419, 0]
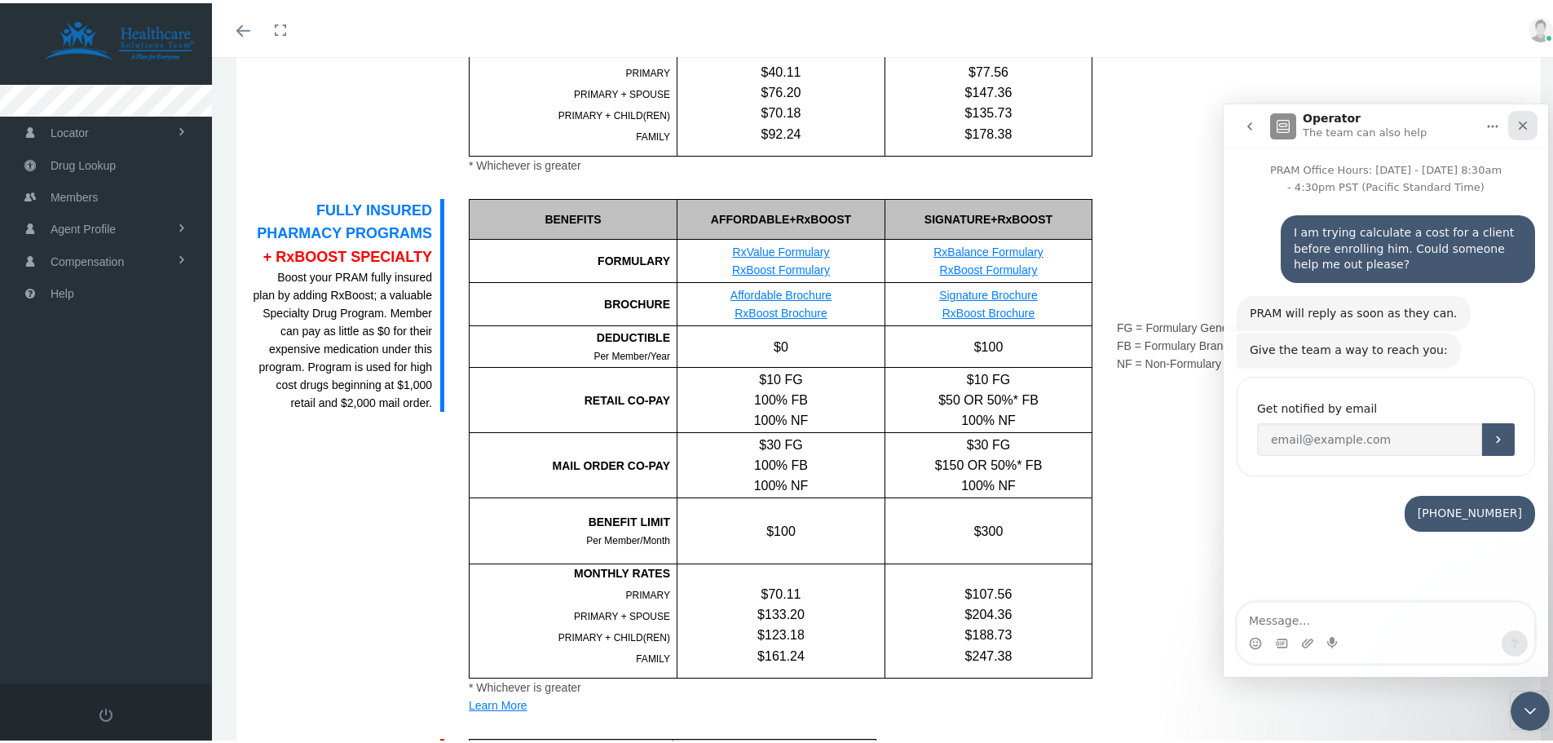
click at [1526, 121] on icon "Close" at bounding box center [1523, 125] width 9 height 9
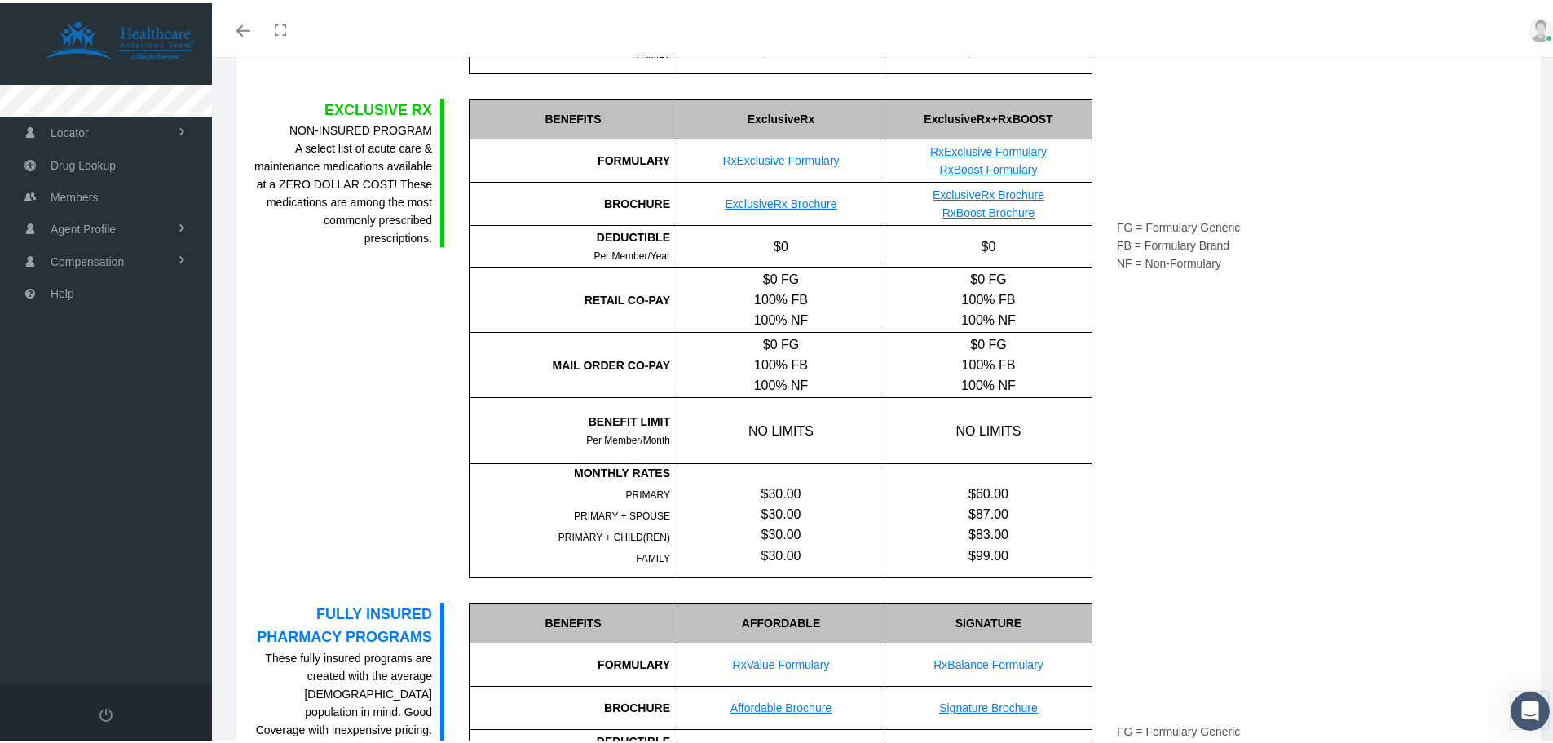
scroll to position [489, 0]
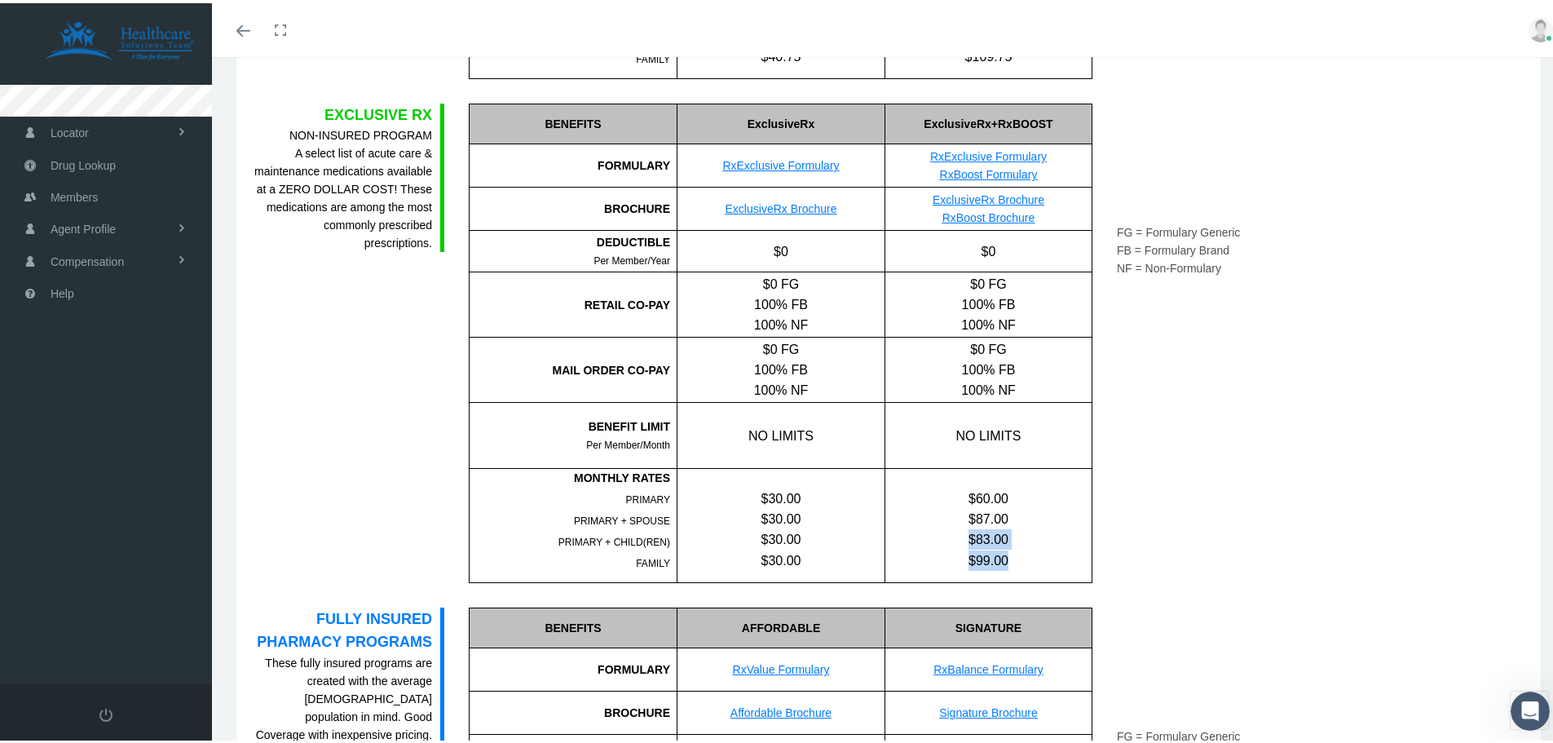
drag, startPoint x: 1014, startPoint y: 547, endPoint x: 957, endPoint y: 525, distance: 61.2
click at [957, 526] on div "$60.00 $87.00 $83.00 $99.00" at bounding box center [988, 516] width 206 height 102
click at [1008, 153] on link "RxExclusive Formulary" at bounding box center [988, 153] width 117 height 13
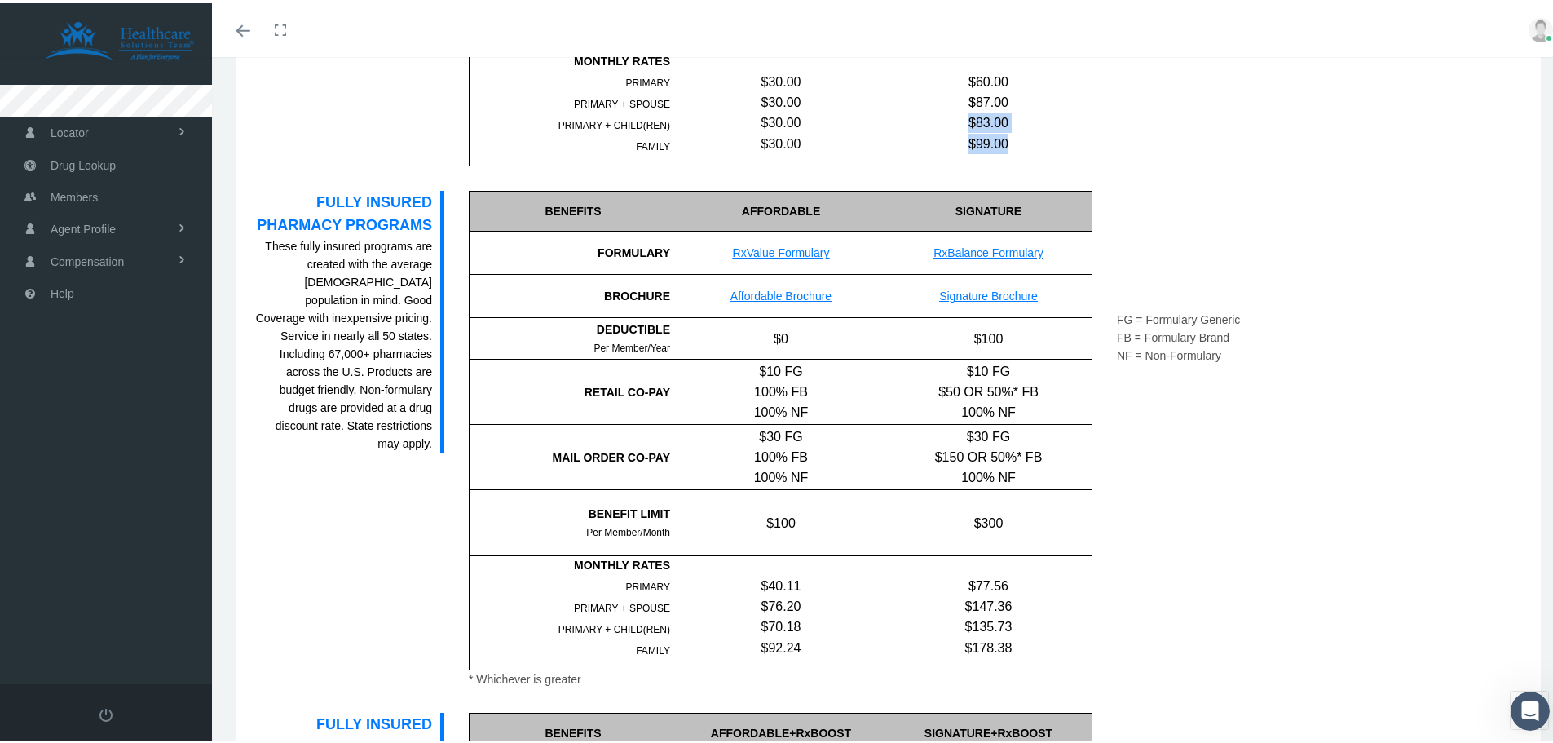
scroll to position [897, 0]
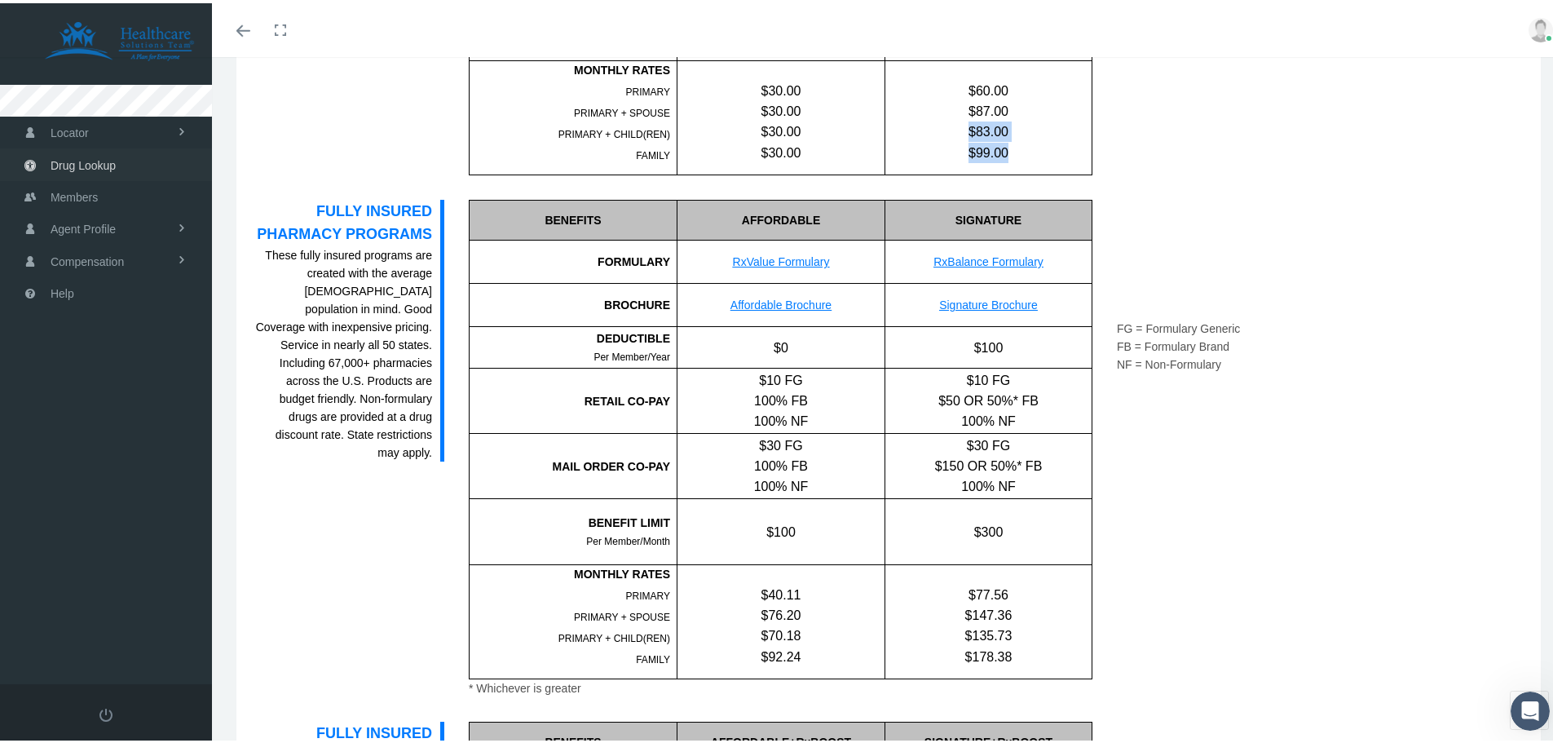
click at [99, 165] on span "Drug Lookup" at bounding box center [83, 162] width 65 height 31
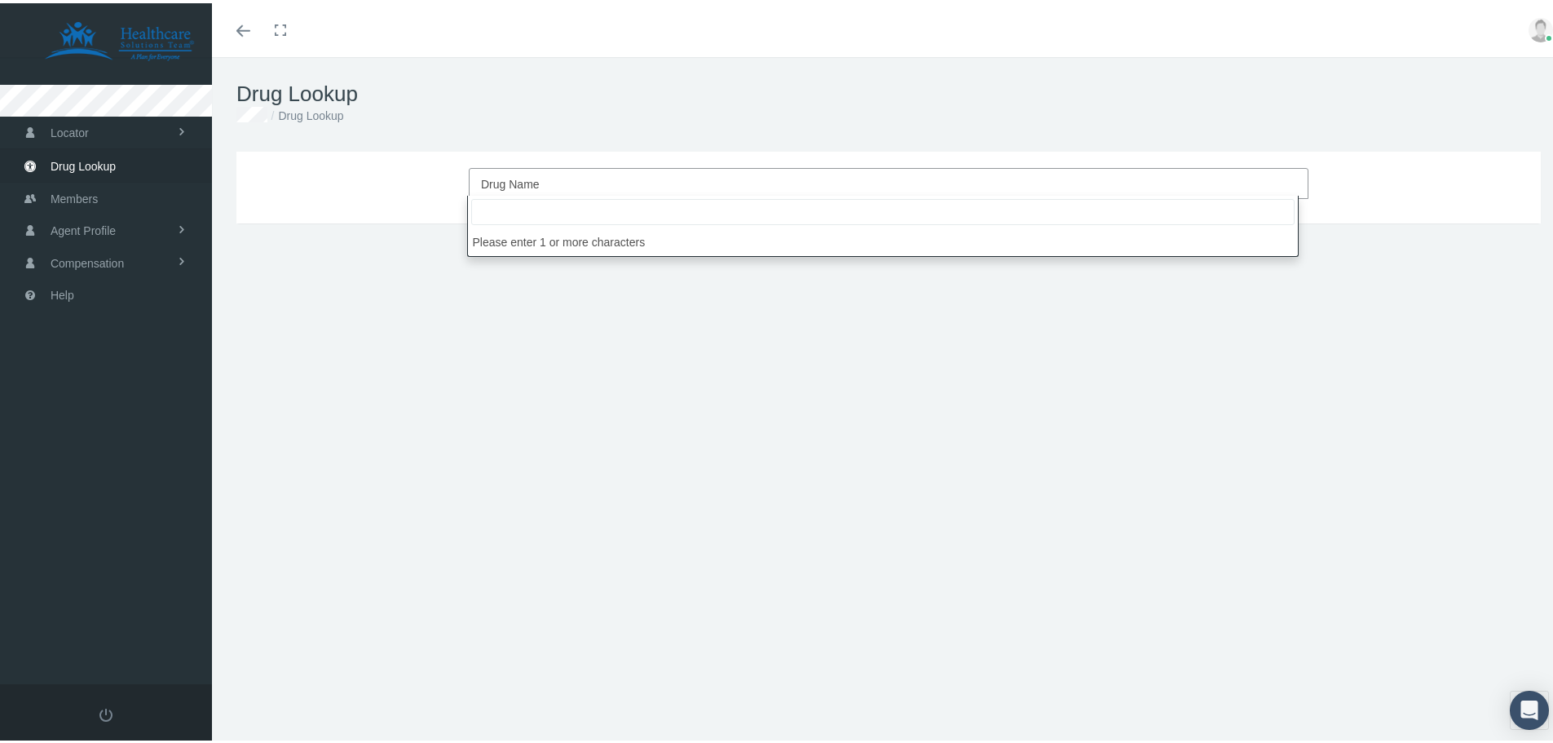
click at [655, 183] on span "Drug Name" at bounding box center [883, 180] width 805 height 21
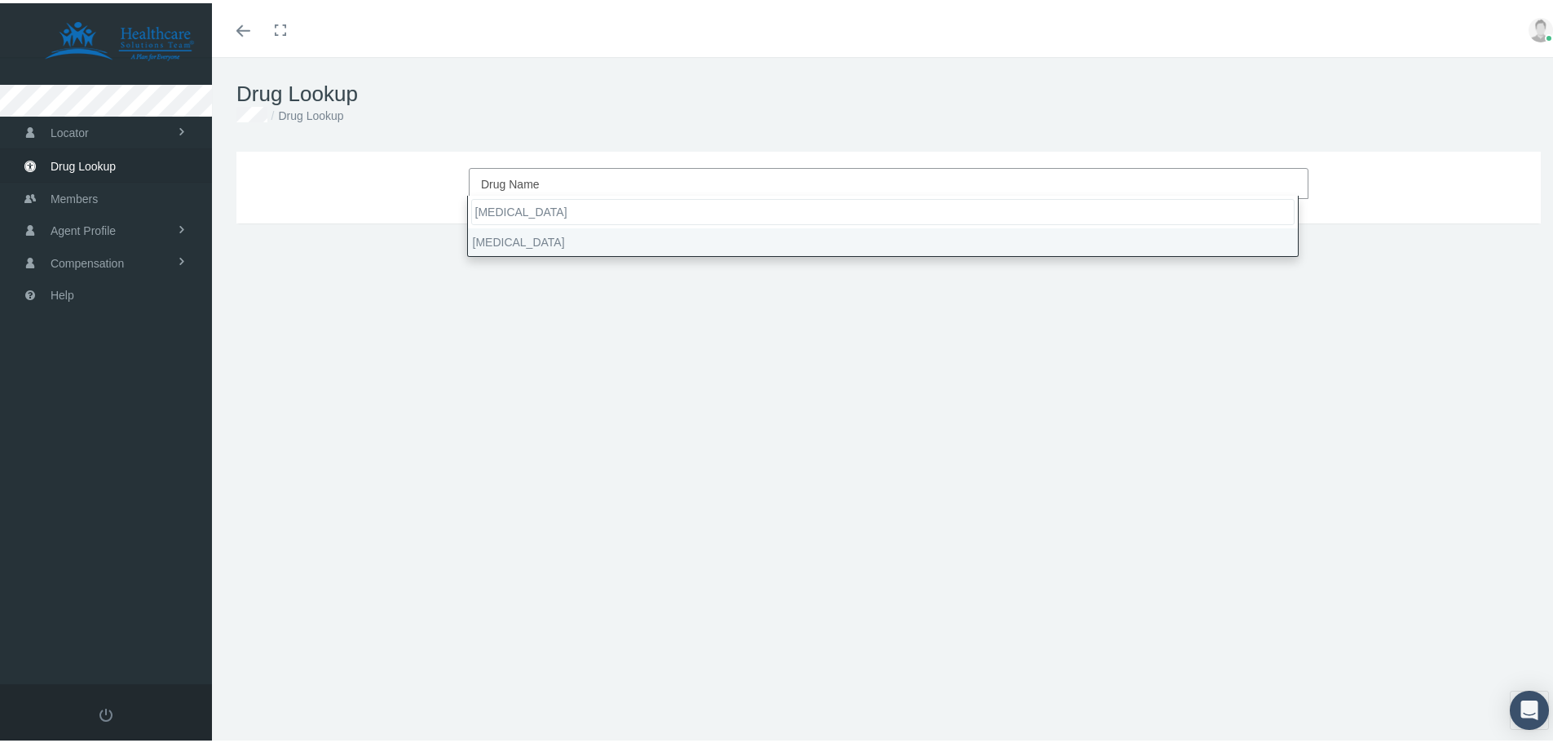
type input "ofev"
select select "Ofev"
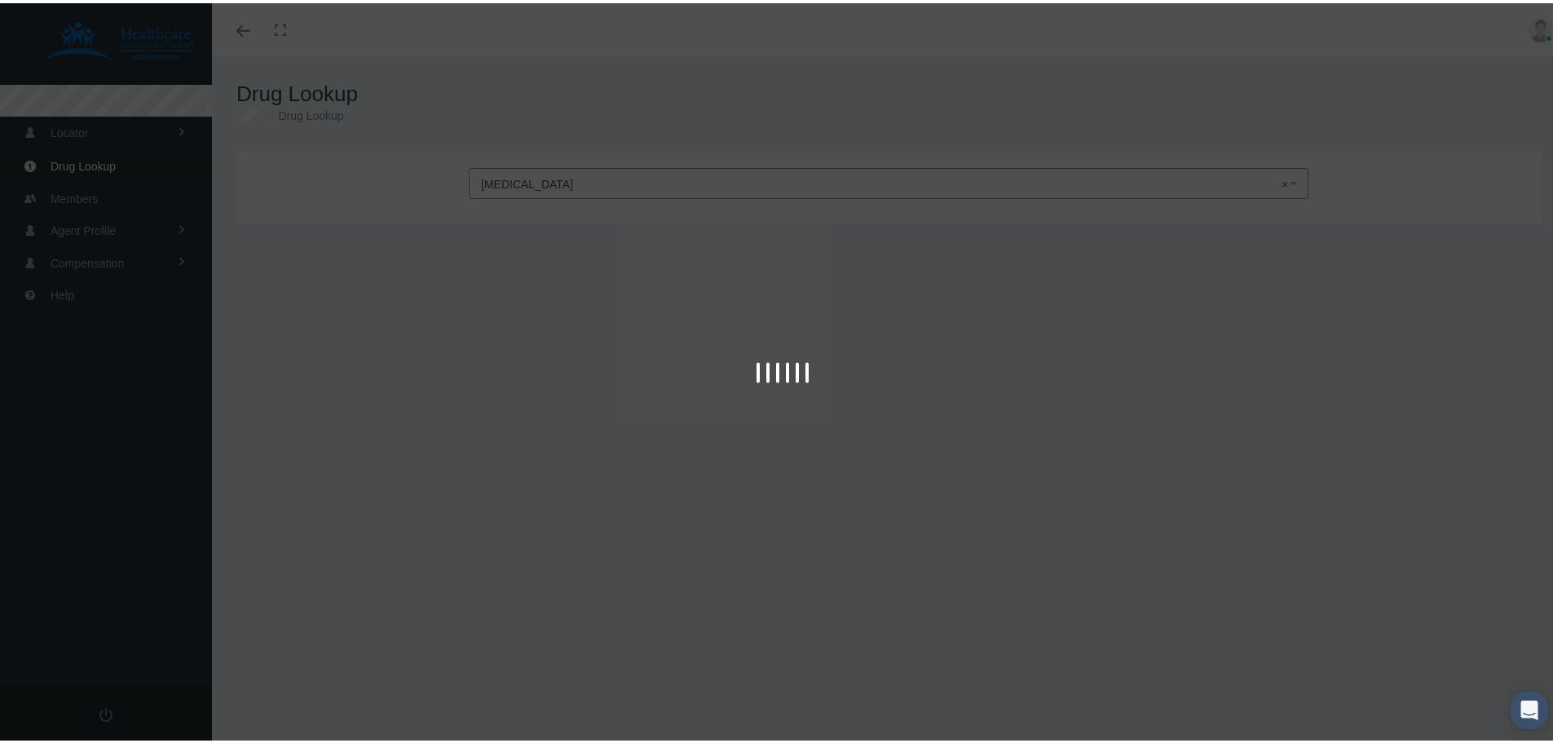
type input "30"
select select "Capsule"
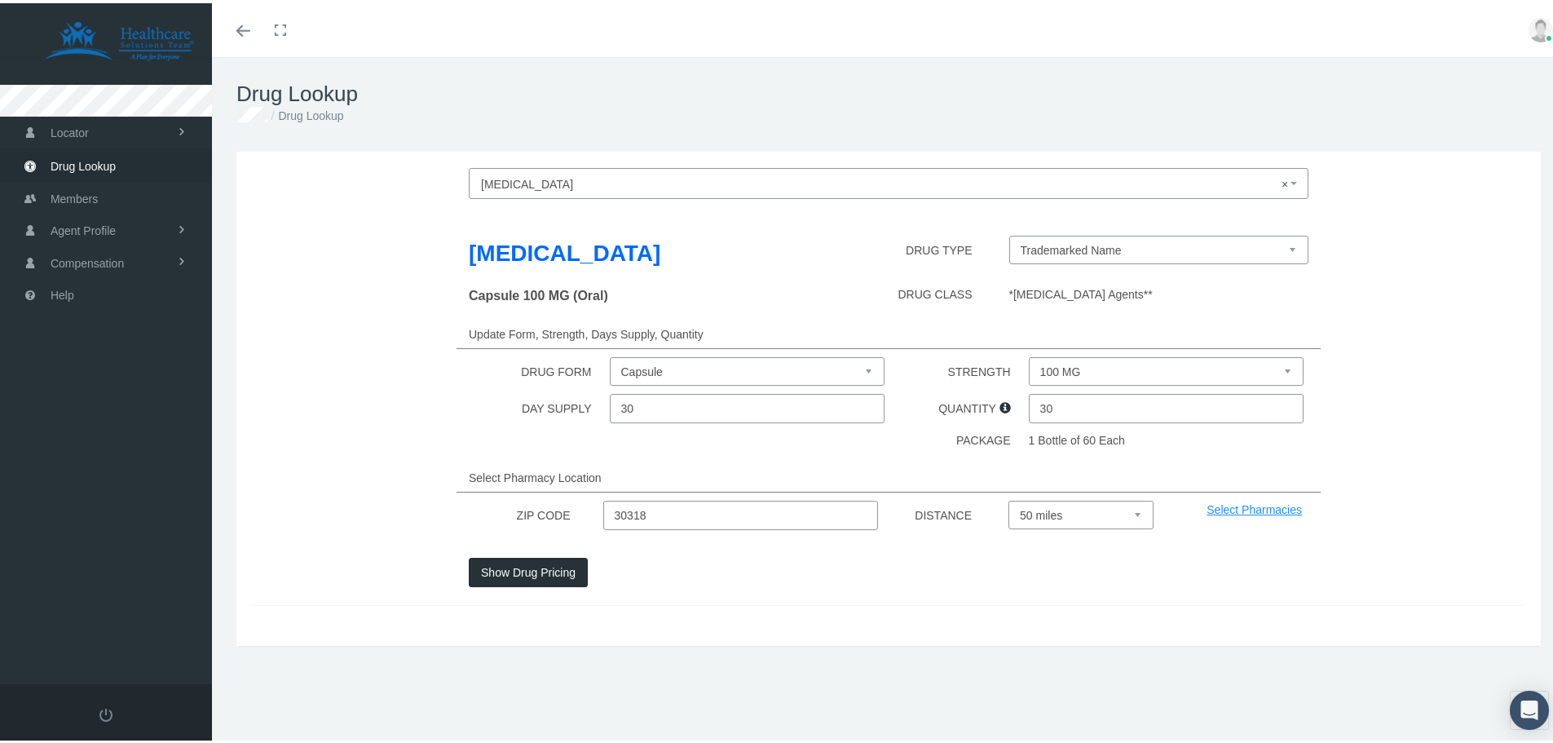
click at [1128, 372] on select "100 MG 150 MG" at bounding box center [1167, 368] width 276 height 29
select select "150 MG"
click at [1029, 354] on select "100 MG 150 MG" at bounding box center [1167, 368] width 276 height 29
click at [641, 407] on input "30" at bounding box center [748, 404] width 276 height 29
type input "3"
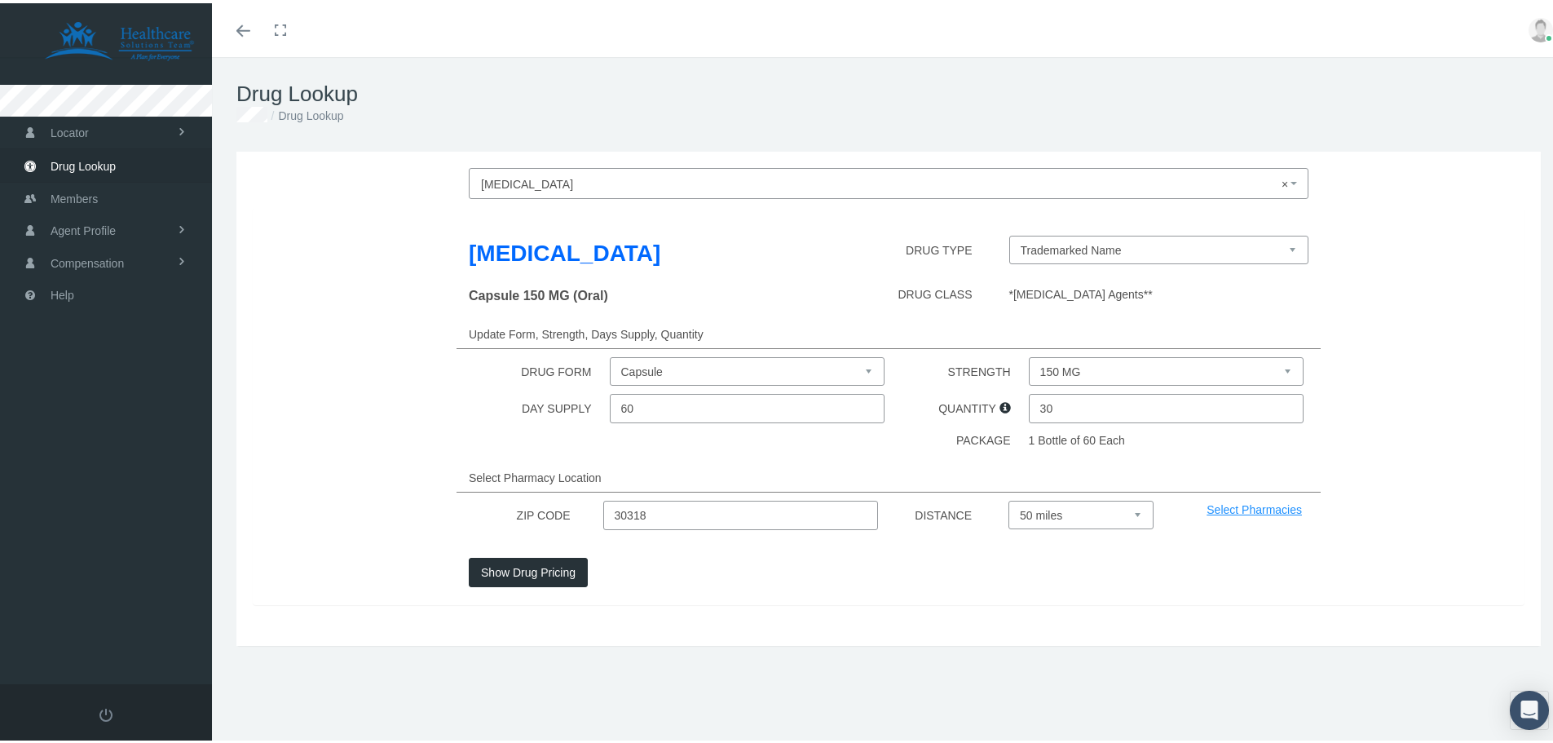
type input "6"
type input "60"
click at [1072, 405] on input "30" at bounding box center [1167, 404] width 276 height 29
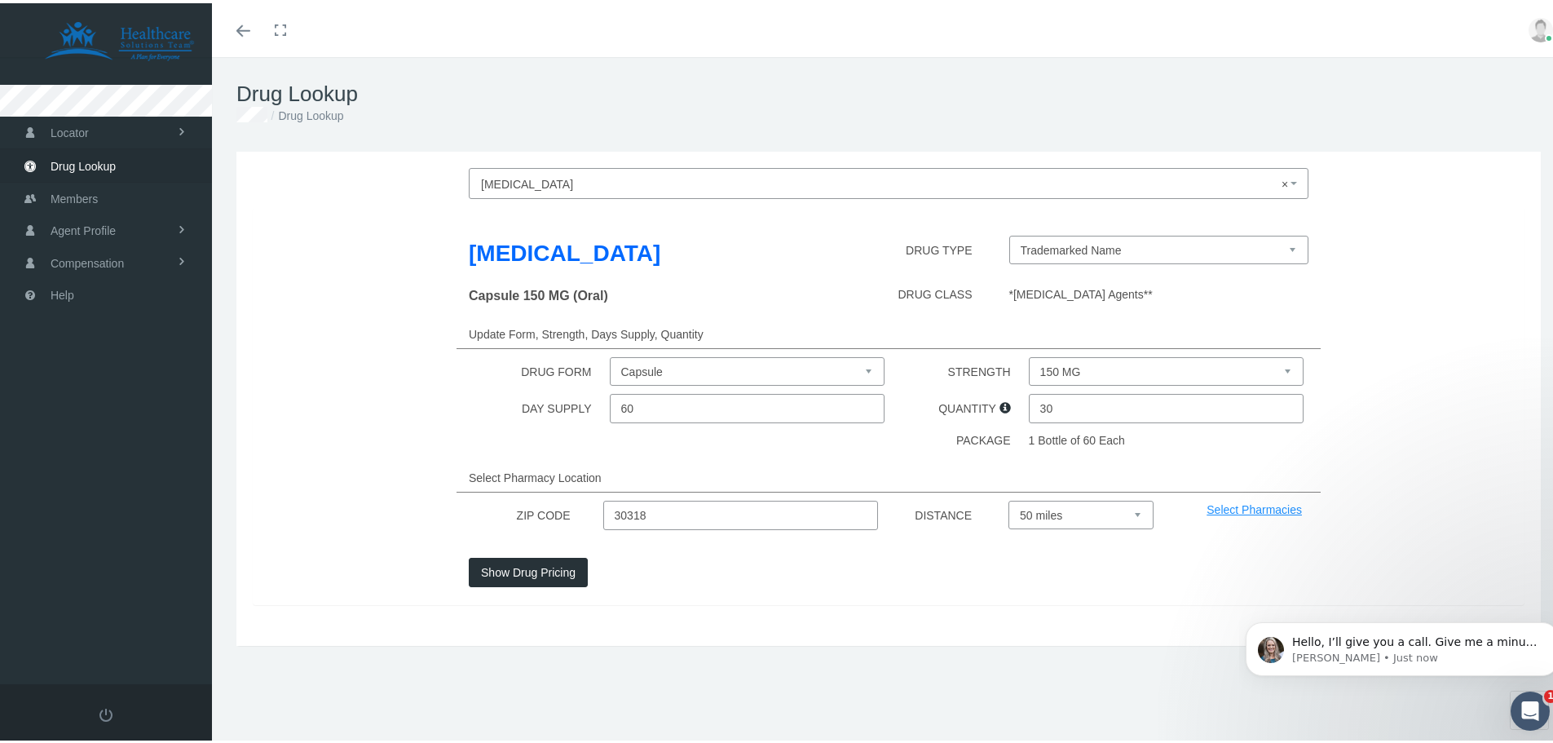
type input "3"
type input "60"
click at [946, 424] on div "Ofev DRUG TYPE Trademarked Name Capsule 150 MG (Oral) DRUG CLASS *Pulmonary Fib…" at bounding box center [889, 403] width 1272 height 398
click at [662, 512] on input "30318" at bounding box center [741, 511] width 276 height 29
click at [619, 506] on input "37356" at bounding box center [741, 511] width 276 height 29
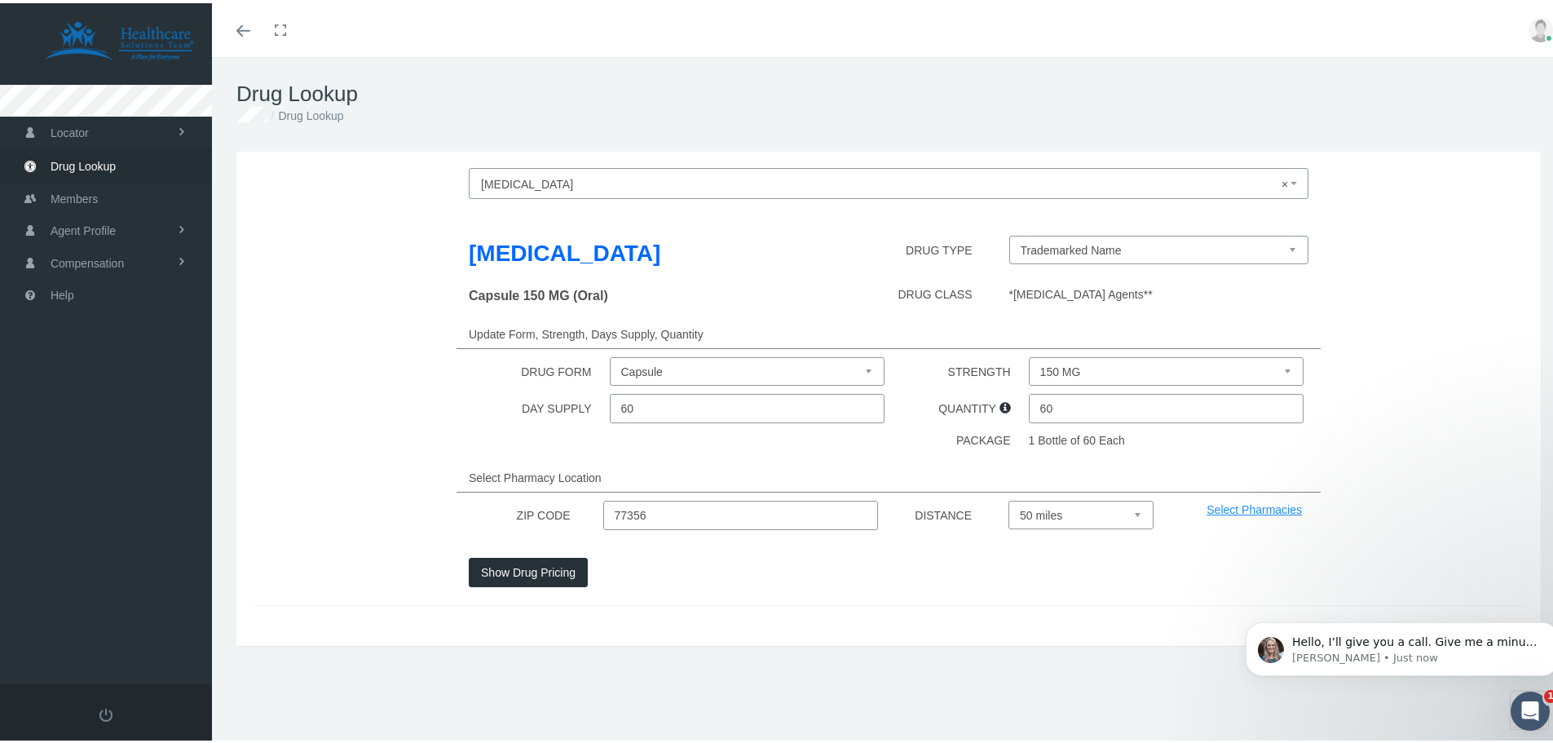
type input "77356"
drag, startPoint x: 800, startPoint y: 564, endPoint x: 812, endPoint y: 559, distance: 13.2
click at [809, 560] on div "Show Drug Pricing" at bounding box center [672, 568] width 432 height 29
click at [633, 557] on div "Show Drug Pricing" at bounding box center [672, 568] width 432 height 29
click at [519, 572] on button "Show Drug Pricing" at bounding box center [528, 568] width 119 height 29
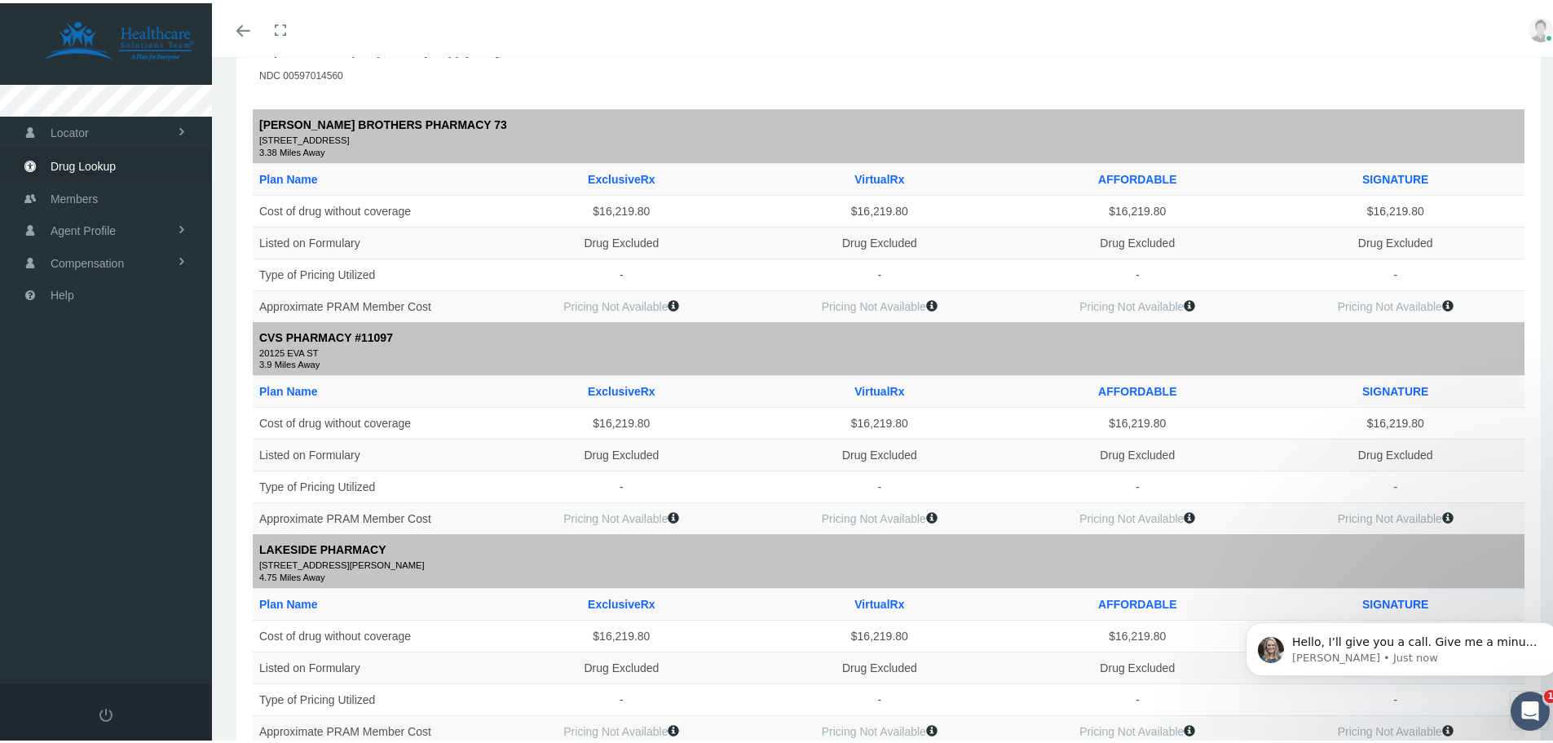
scroll to position [335, 0]
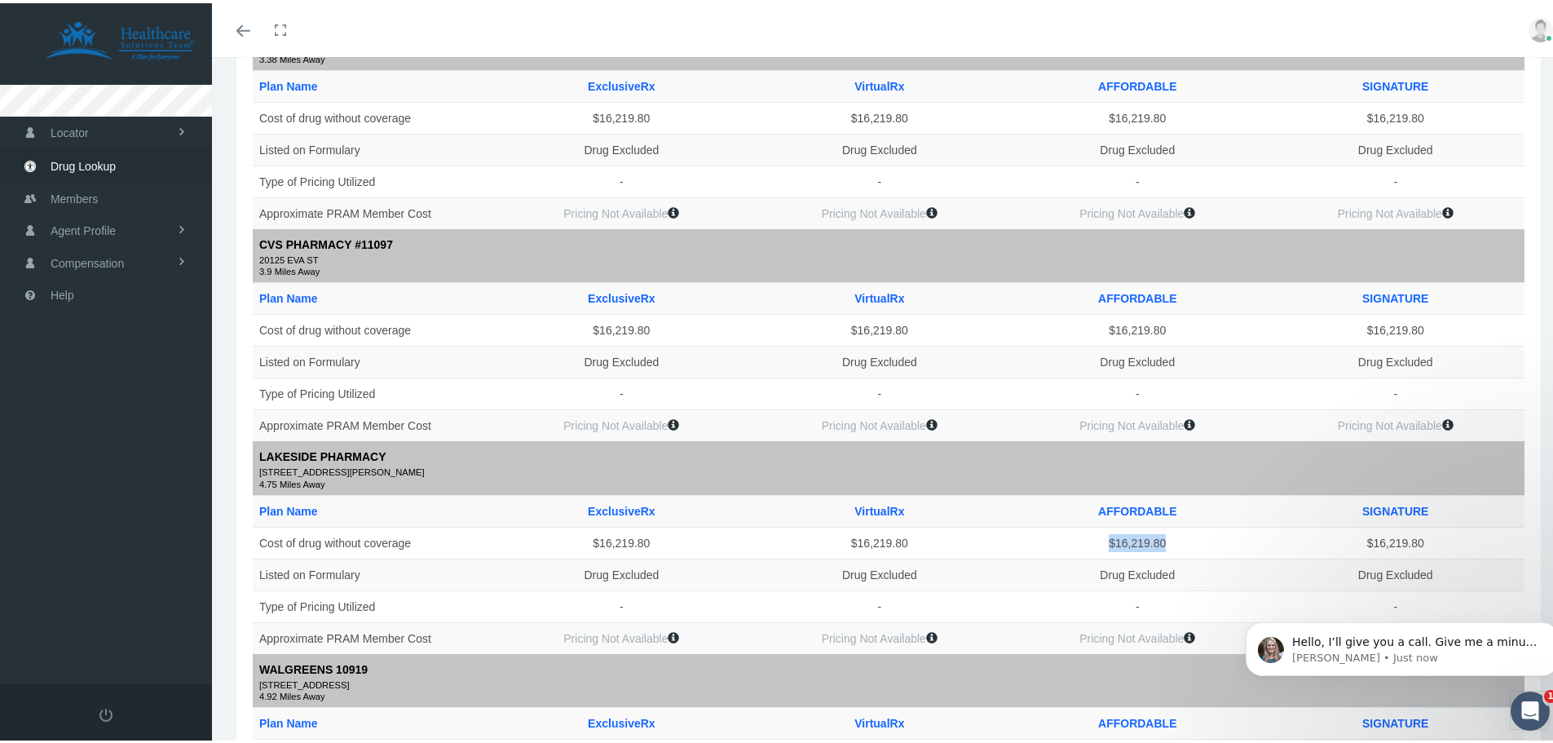
drag, startPoint x: 1158, startPoint y: 541, endPoint x: 1096, endPoint y: 546, distance: 62.1
click at [1096, 546] on td "$16,219.80" at bounding box center [1137, 539] width 258 height 32
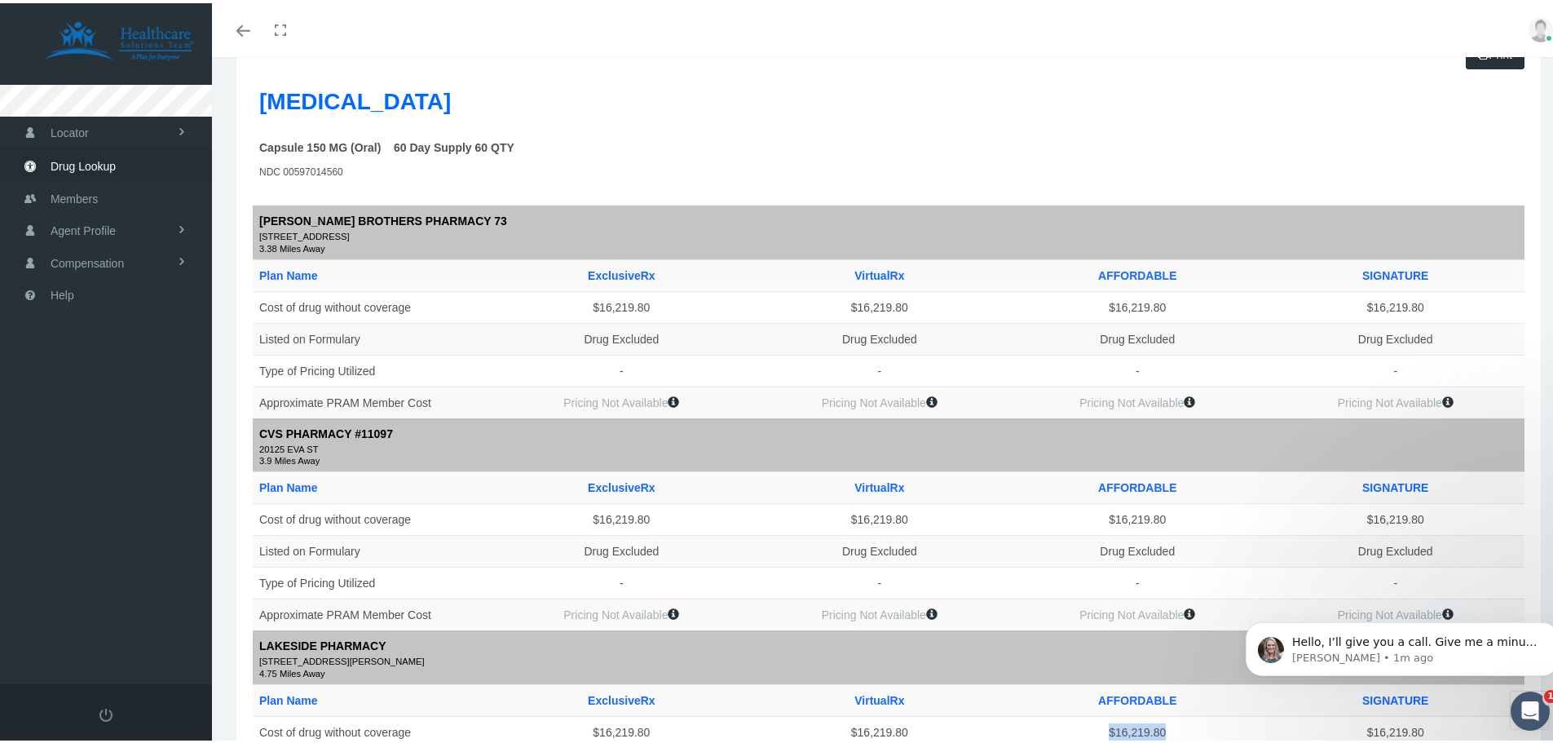
scroll to position [0, 0]
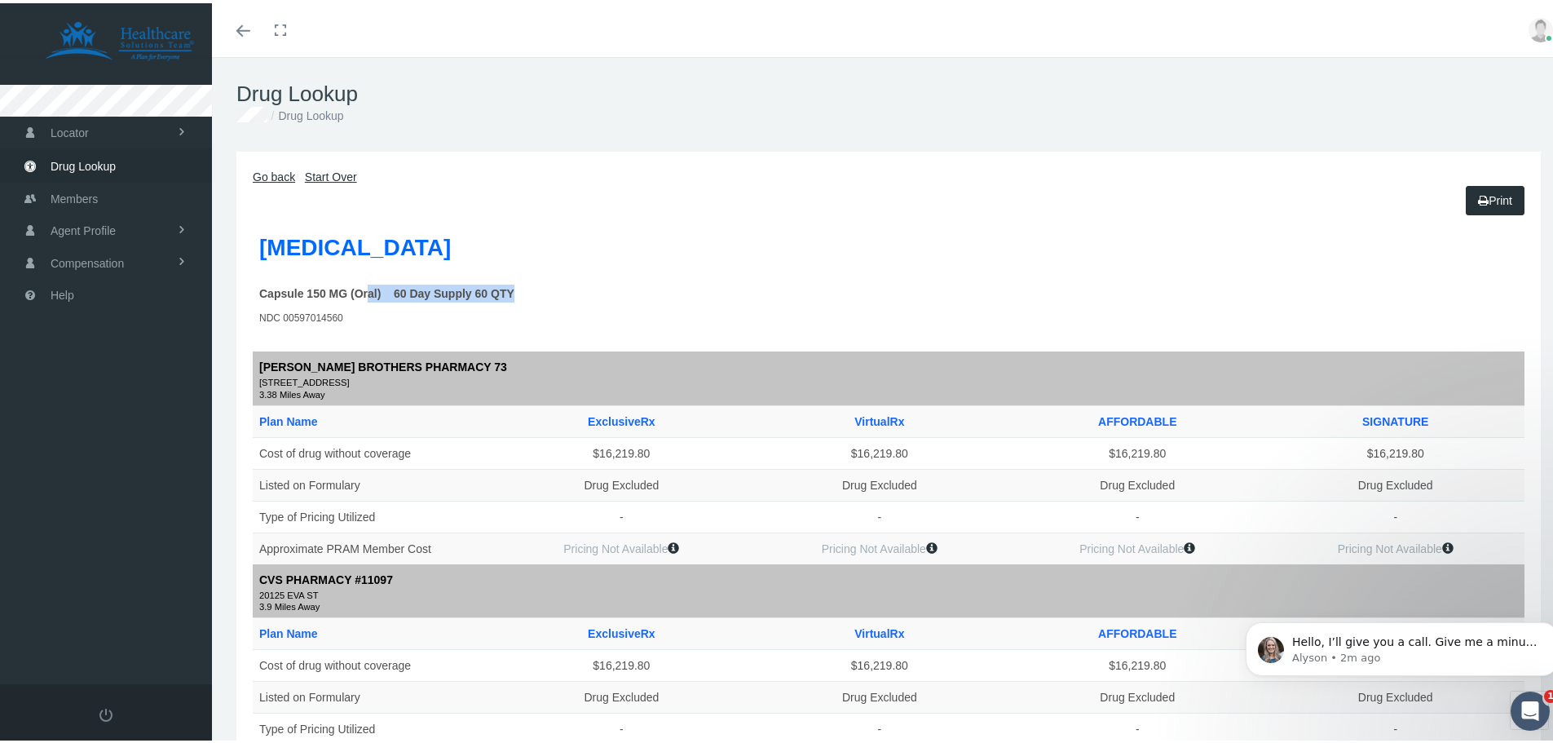
drag, startPoint x: 509, startPoint y: 291, endPoint x: 360, endPoint y: 292, distance: 148.4
click at [360, 292] on td "Capsule 150 MG (Oral) 60 Day Supply 60 QTY" at bounding box center [395, 290] width 285 height 30
click at [342, 325] on td "NDC 00597014560" at bounding box center [395, 320] width 285 height 30
click at [59, 159] on span "Drug Lookup" at bounding box center [83, 163] width 65 height 31
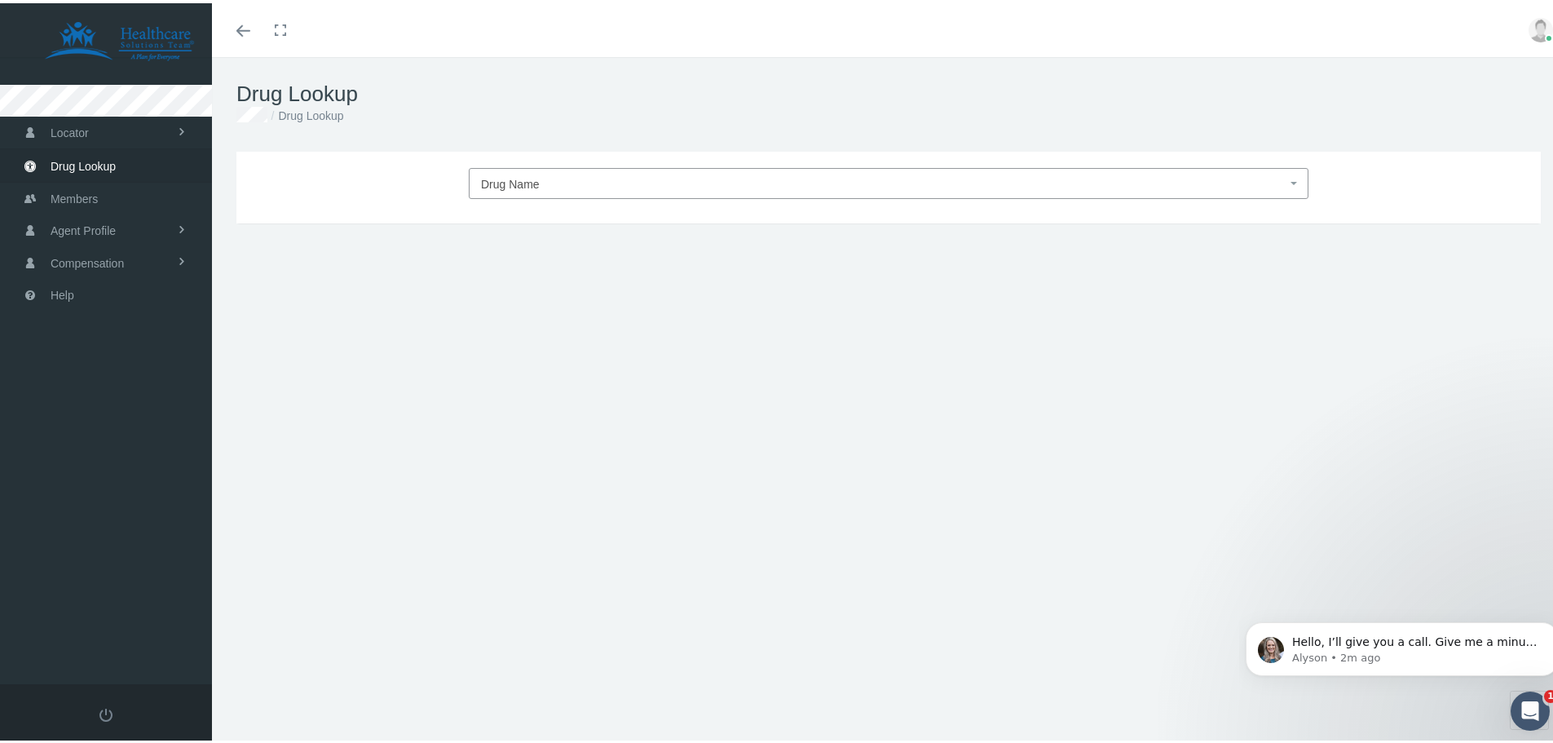
click at [570, 179] on span "Drug Name" at bounding box center [883, 180] width 805 height 21
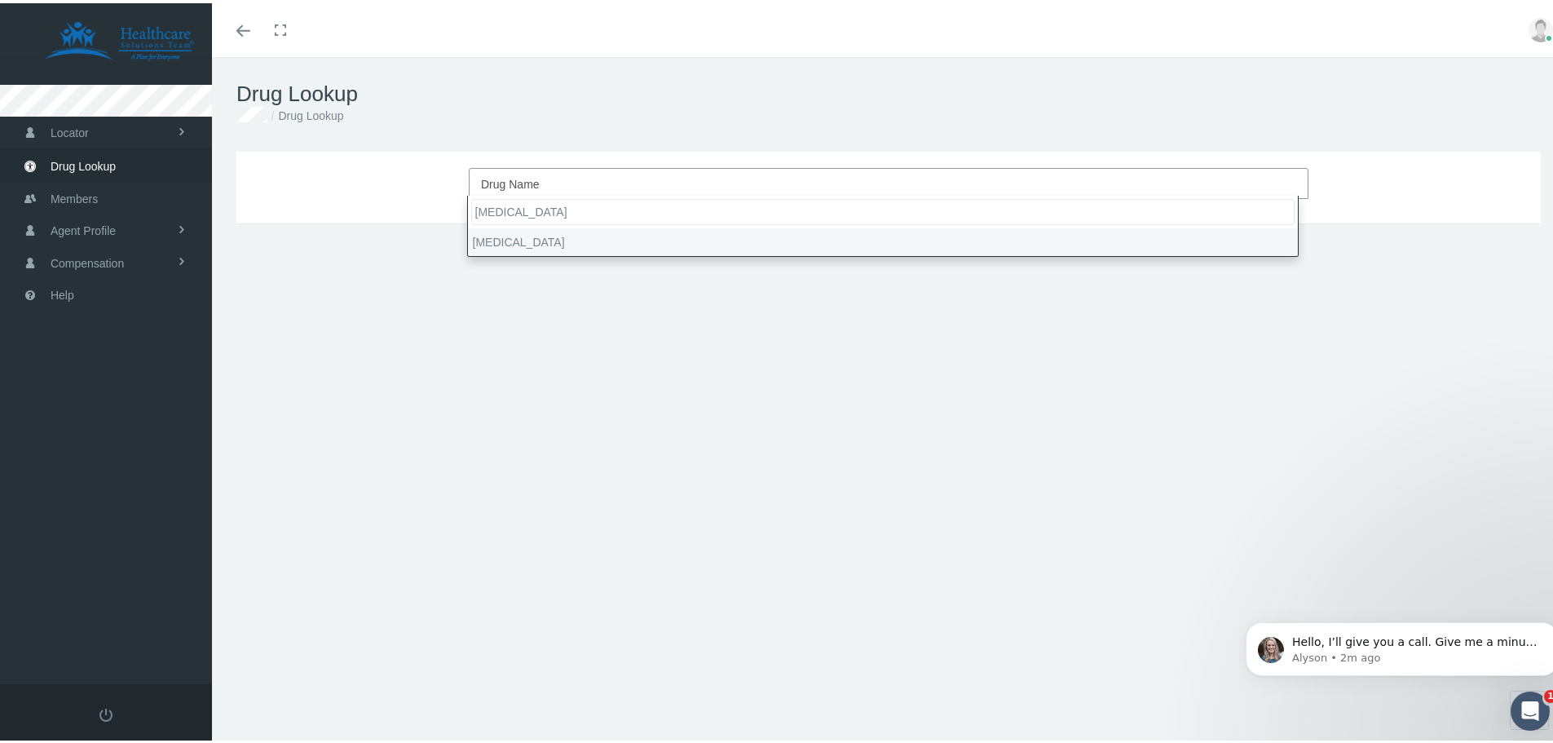
type input "[MEDICAL_DATA]"
type input "30"
select select "[MEDICAL_DATA]"
select select "Capsule"
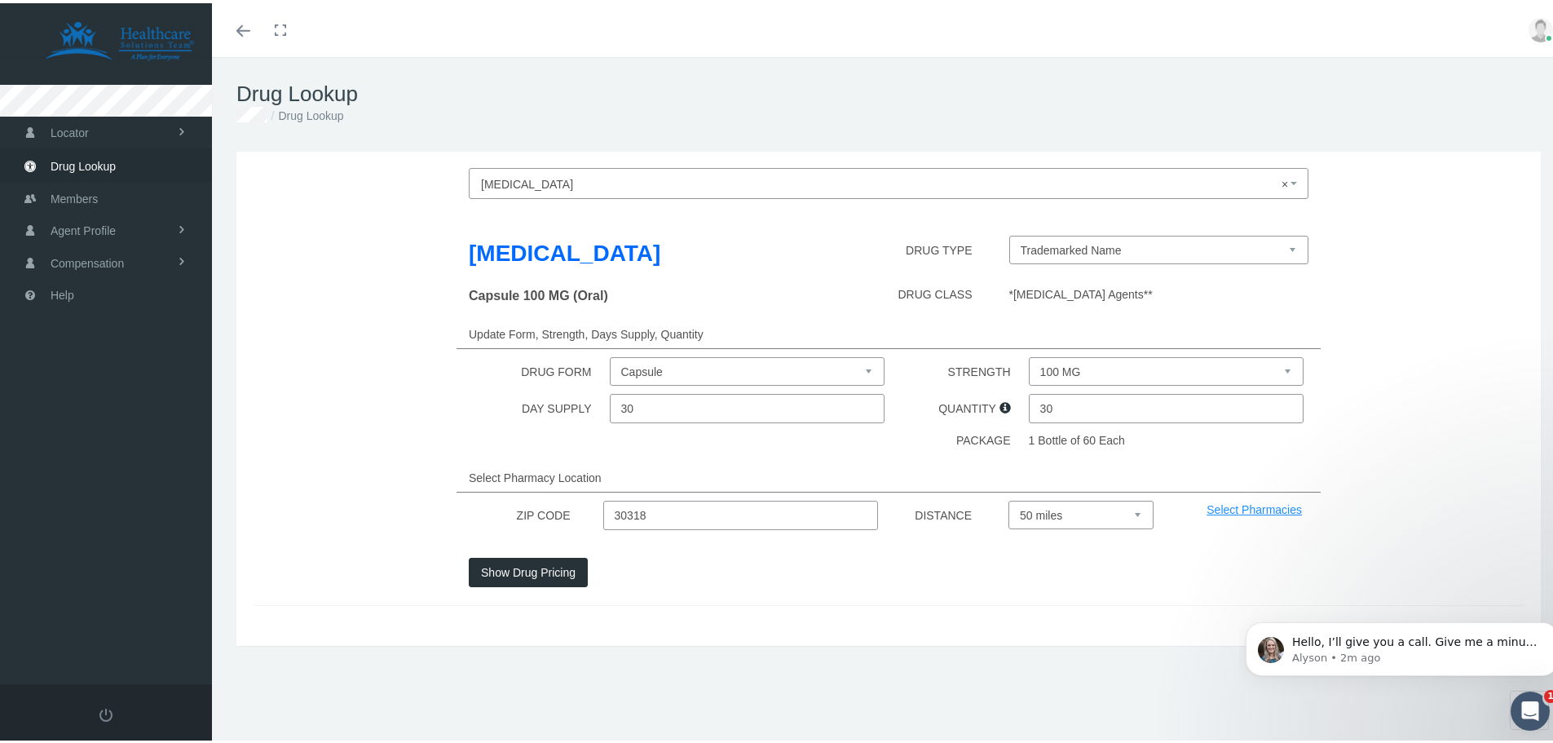
drag, startPoint x: 659, startPoint y: 512, endPoint x: 606, endPoint y: 512, distance: 53.8
click at [606, 512] on input "30318" at bounding box center [741, 511] width 276 height 29
click at [1151, 354] on select "100 MG 150 MG" at bounding box center [1167, 368] width 276 height 29
select select "150 MG"
click at [1029, 354] on select "100 MG 150 MG" at bounding box center [1167, 368] width 276 height 29
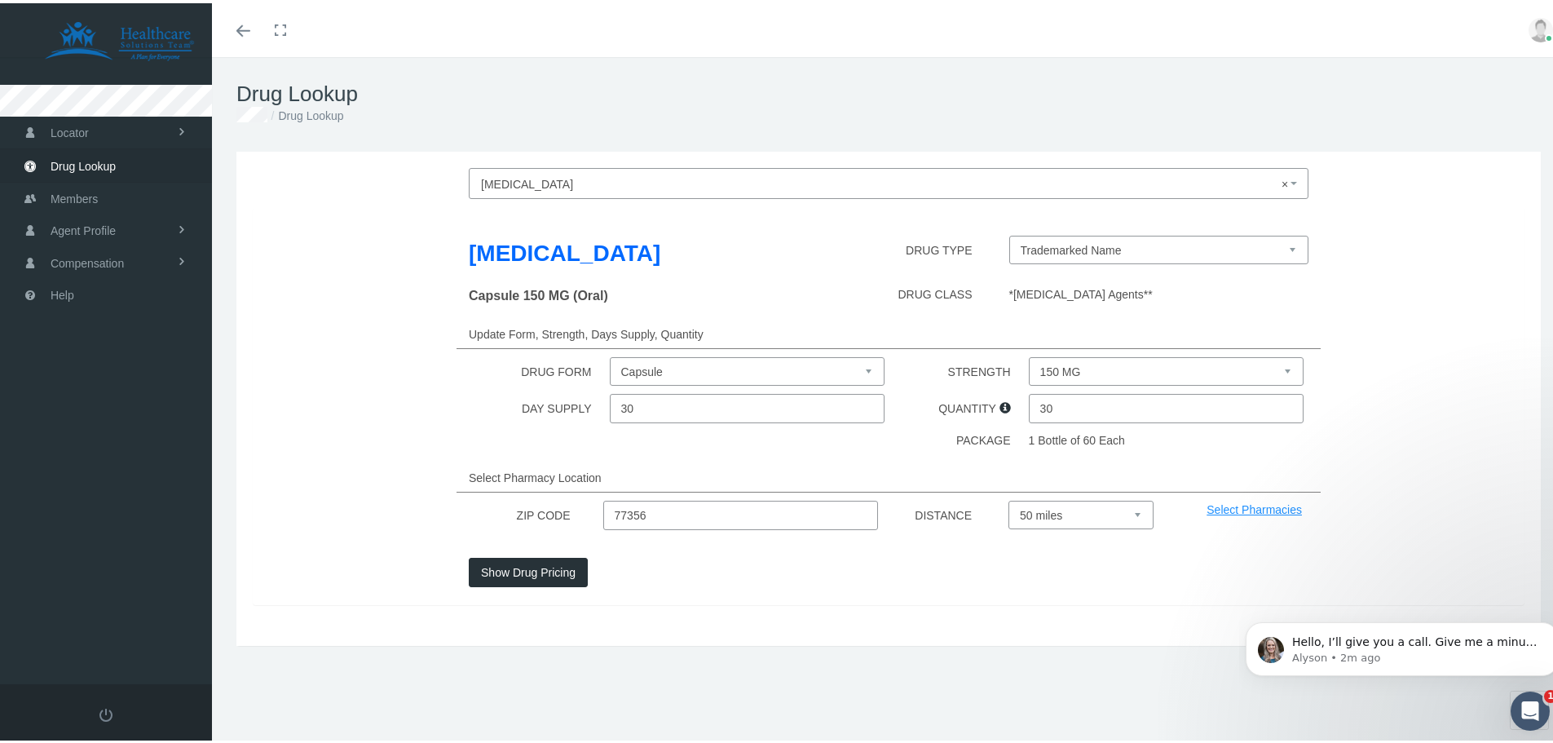
type input "77356"
click at [691, 567] on div "Show Drug Pricing" at bounding box center [672, 568] width 432 height 29
click at [1150, 244] on select "Trademarked Name" at bounding box center [1159, 246] width 300 height 29
click at [1320, 255] on div "[MEDICAL_DATA] DRUG TYPE Trademarked Name" at bounding box center [888, 253] width 1296 height 42
click at [681, 409] on input "30" at bounding box center [748, 404] width 276 height 29
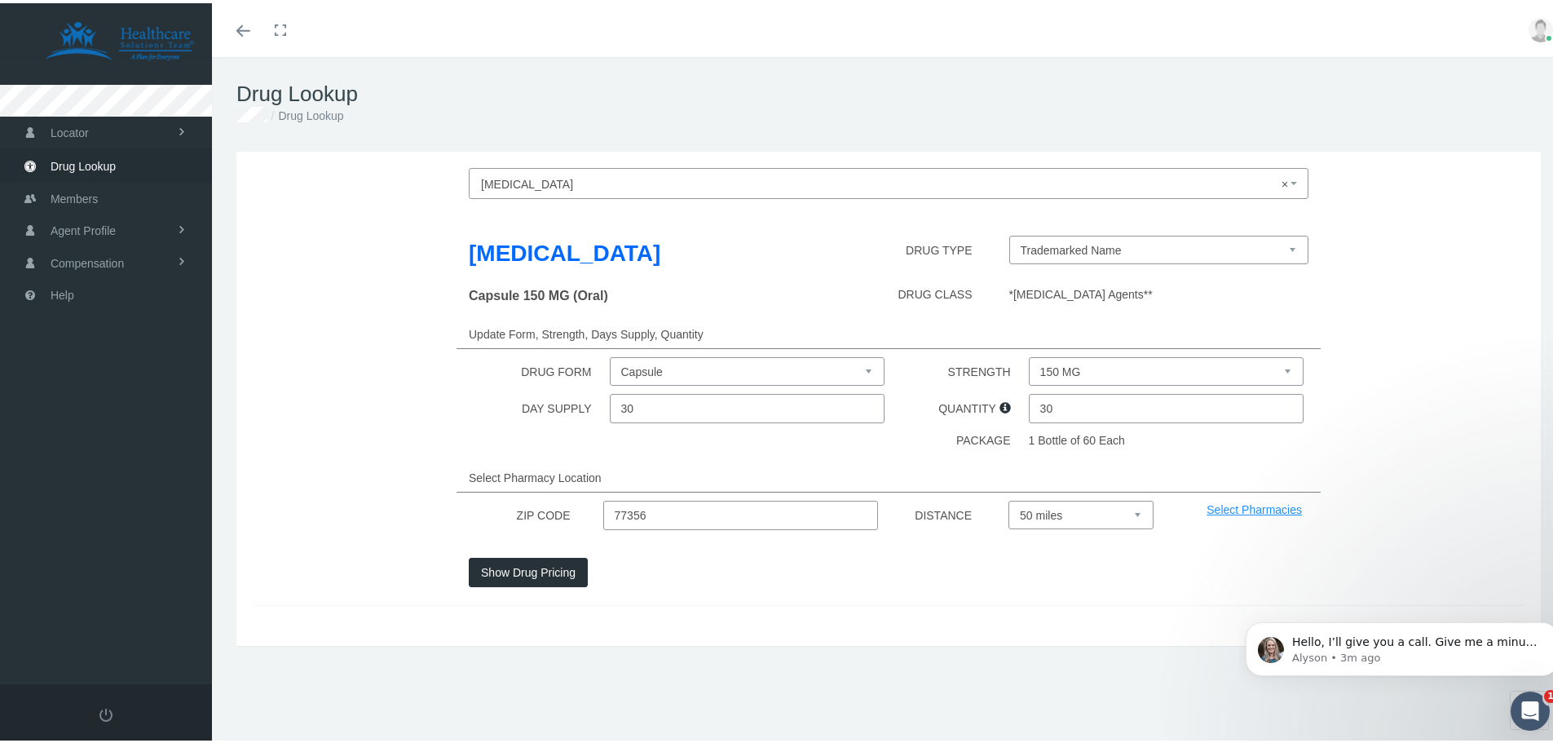
click at [938, 424] on div "[MEDICAL_DATA] DRUG TYPE Trademarked Name Capsule 150 MG (Oral) DRUG CLASS *[ME…" at bounding box center [889, 403] width 1272 height 398
click at [547, 564] on button "Show Drug Pricing" at bounding box center [528, 568] width 119 height 29
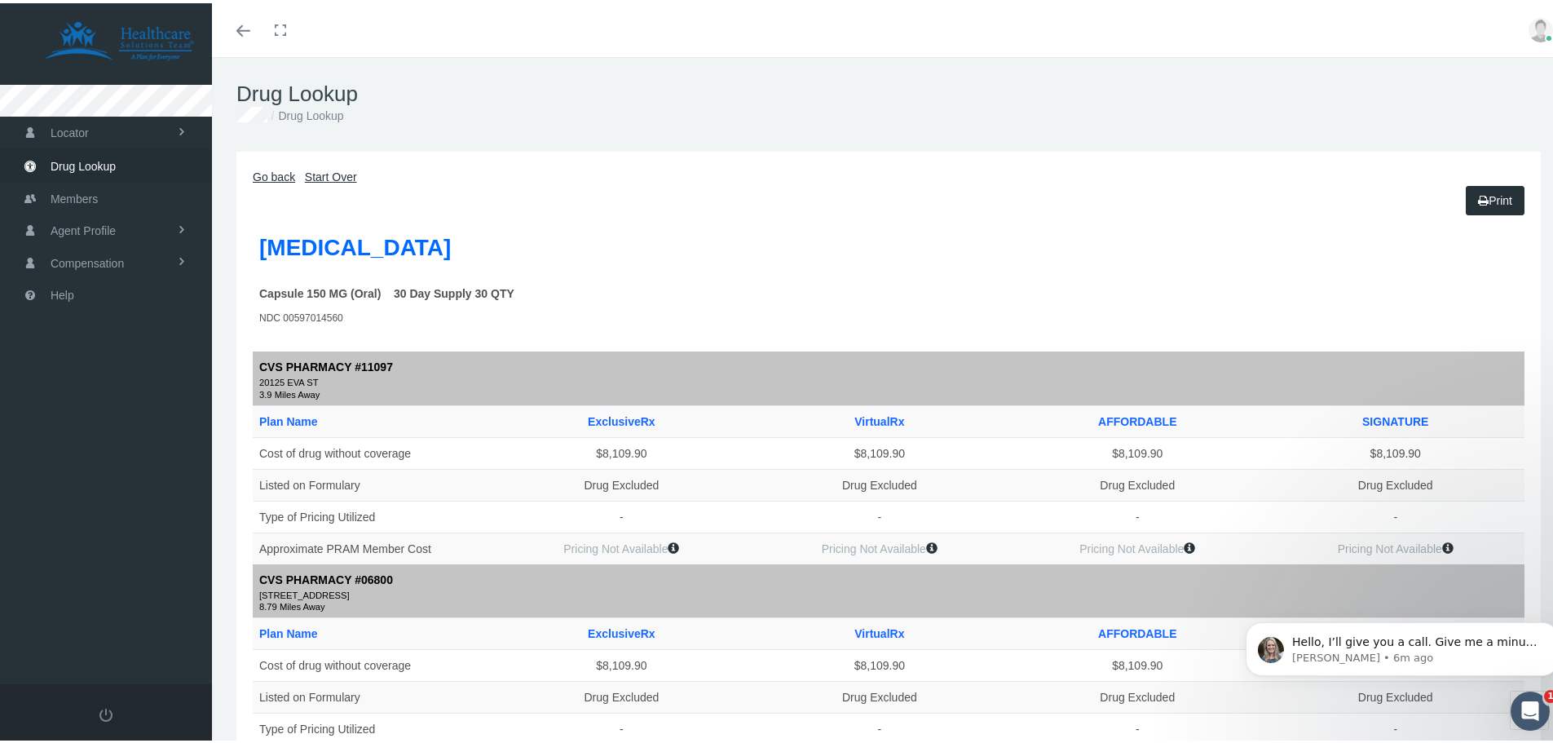
click at [273, 170] on link "Go back" at bounding box center [274, 173] width 42 height 13
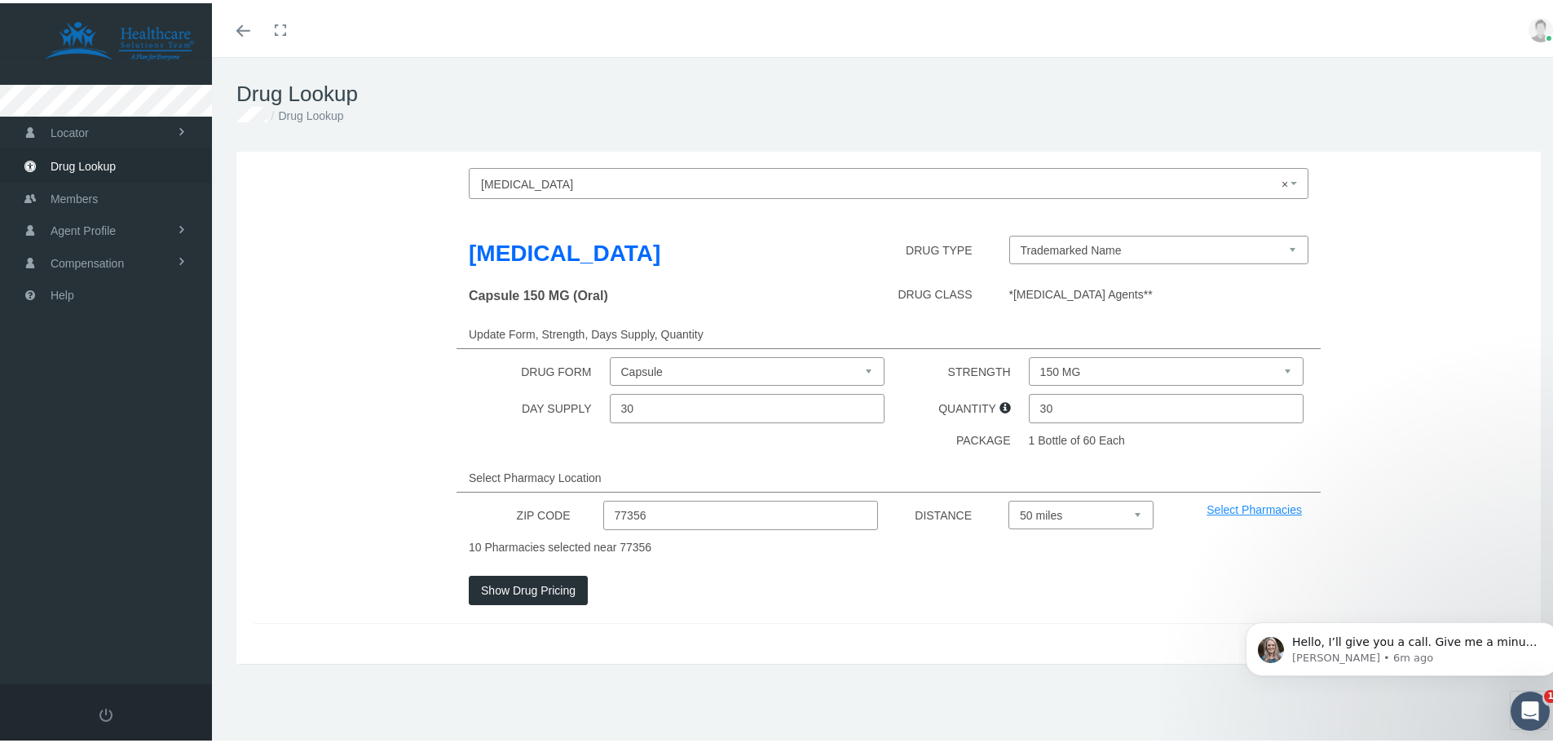
click at [1082, 367] on select "100 MG 150 MG" at bounding box center [1167, 368] width 276 height 29
select select "100 MG"
click at [1029, 354] on select "100 MG 150 MG" at bounding box center [1167, 368] width 276 height 29
click at [521, 586] on button "Show Drug Pricing" at bounding box center [528, 586] width 119 height 29
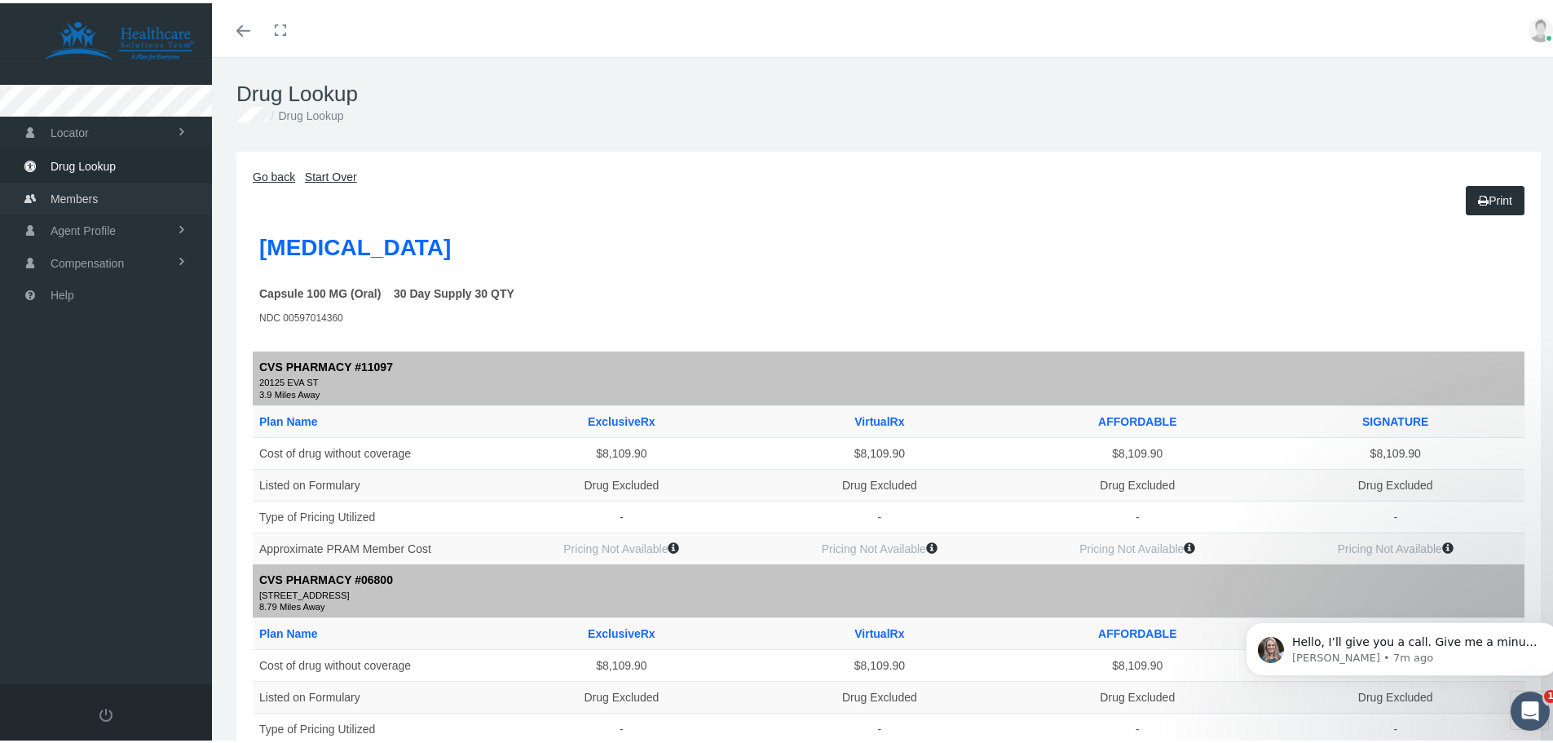
click at [84, 192] on span "Members" at bounding box center [74, 195] width 47 height 31
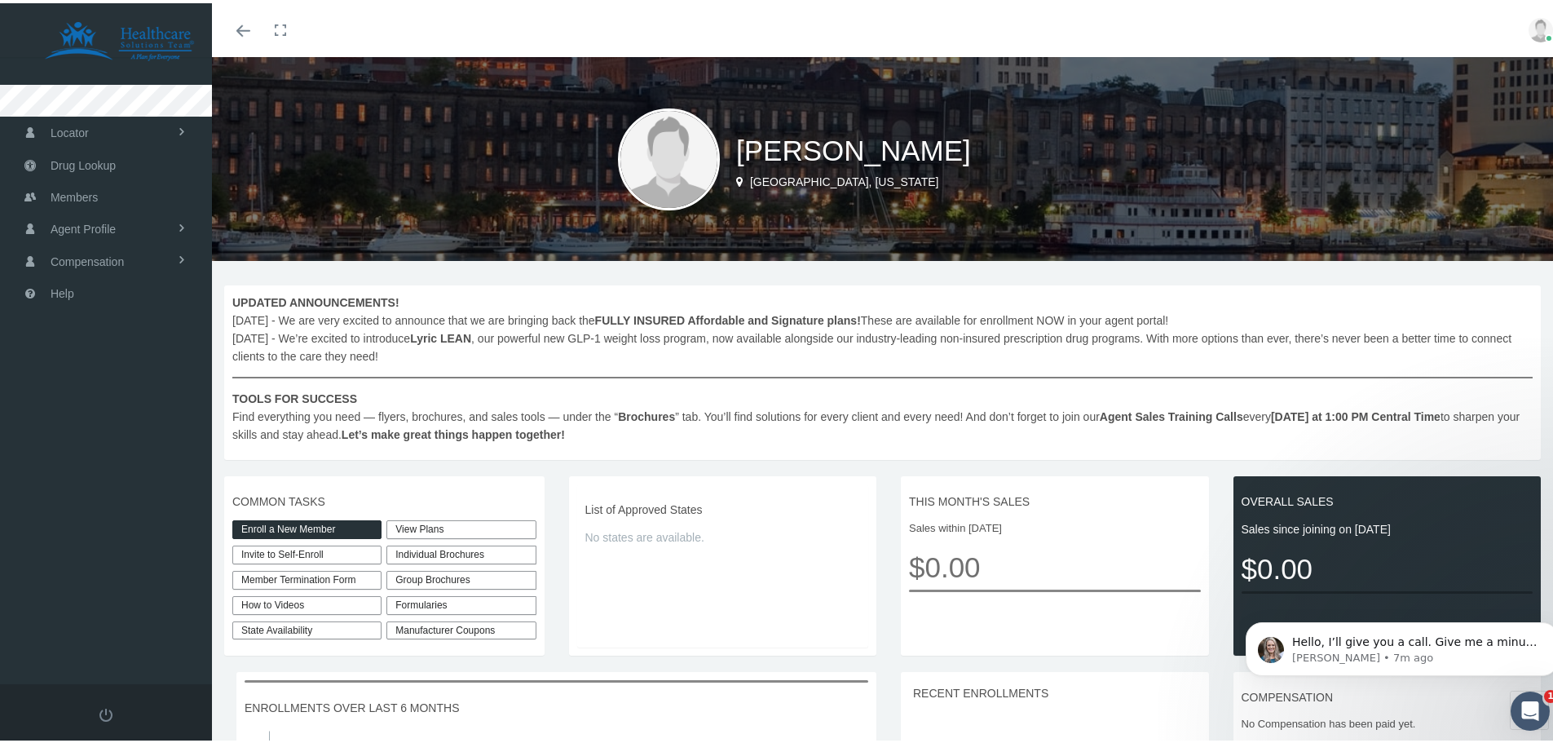
click at [308, 527] on link "Enroll a New Member" at bounding box center [306, 526] width 149 height 19
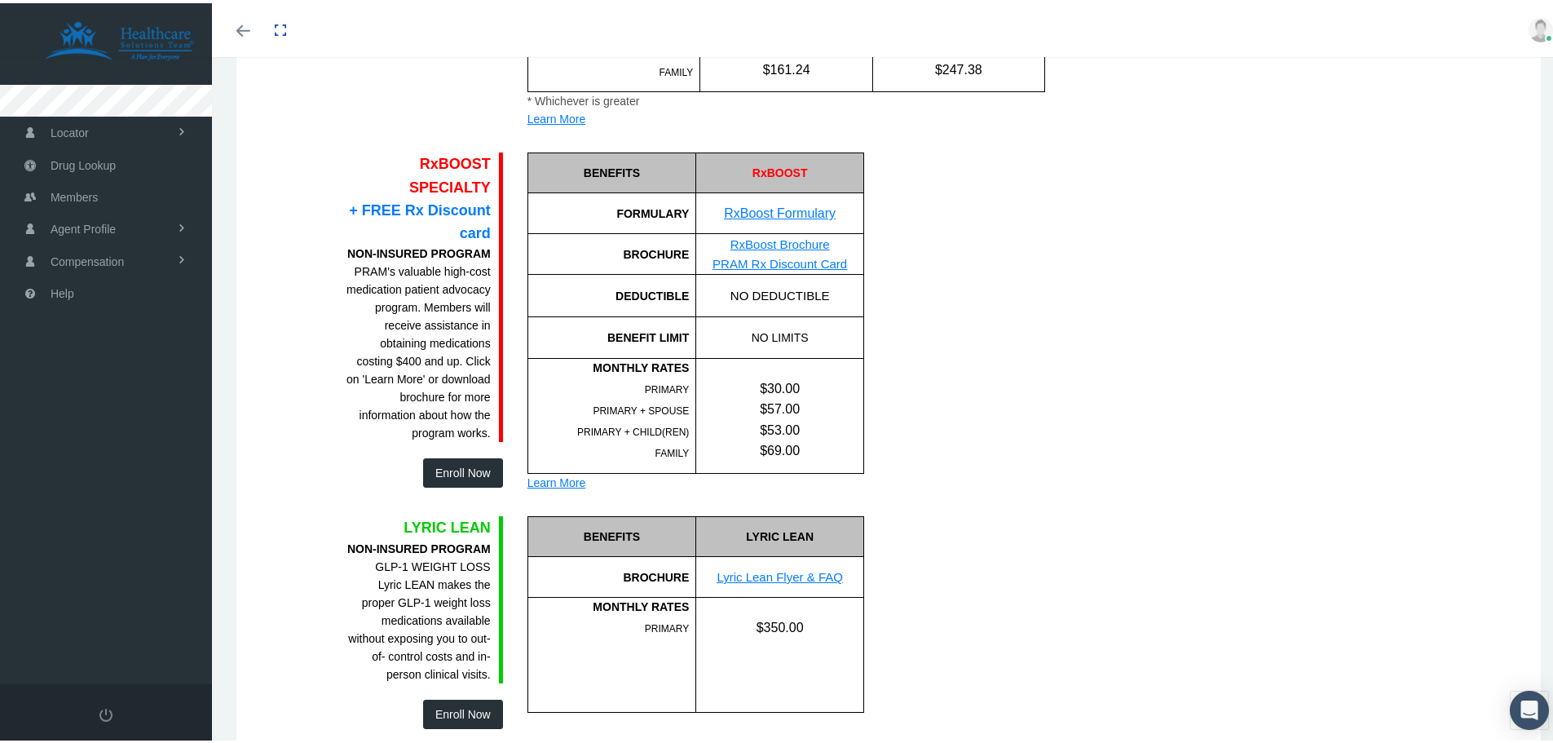
scroll to position [2119, 0]
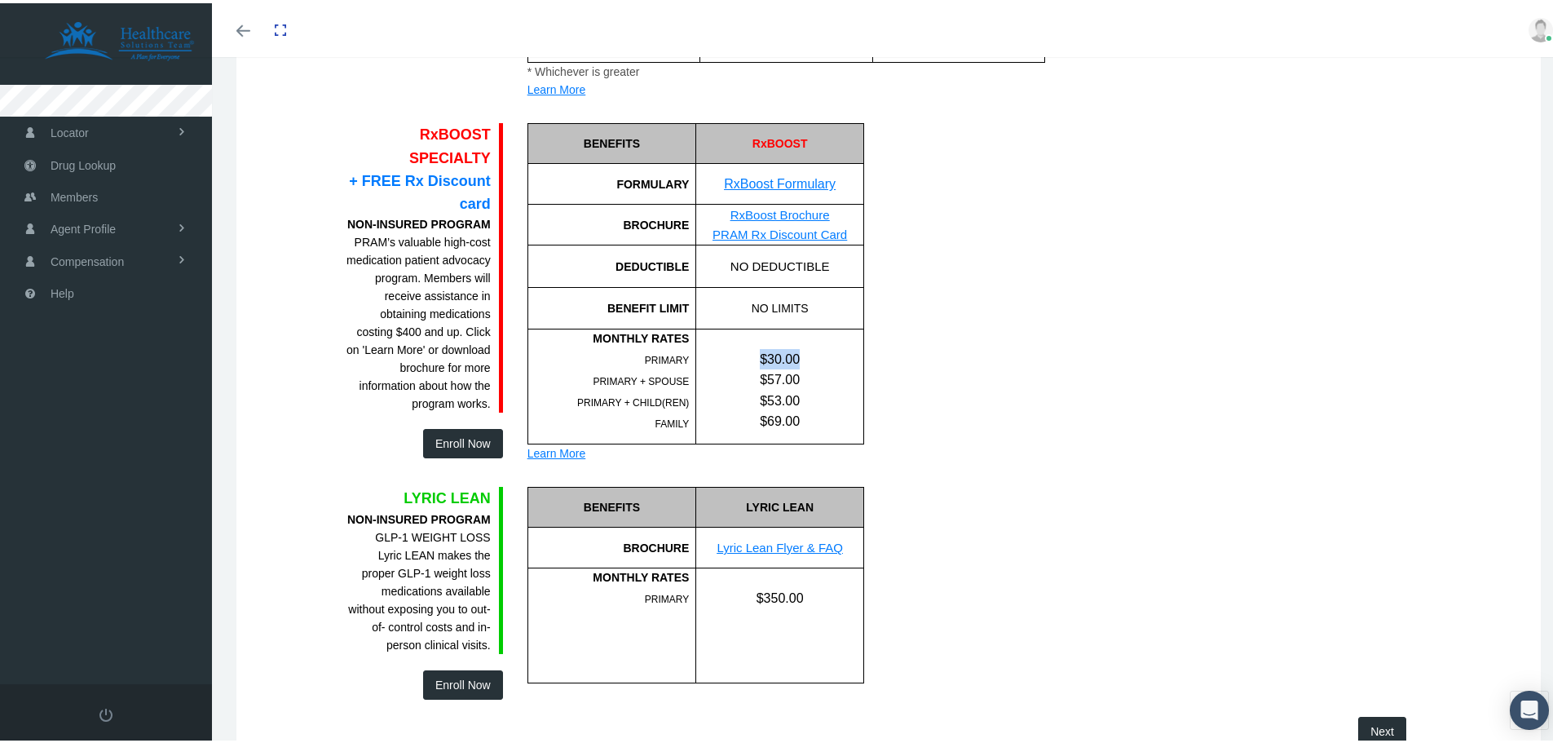
drag, startPoint x: 779, startPoint y: 346, endPoint x: 727, endPoint y: 337, distance: 52.9
click at [727, 337] on div "$30.00 $57.00 $53.00 $69.00" at bounding box center [779, 377] width 167 height 102
drag, startPoint x: 800, startPoint y: 355, endPoint x: 752, endPoint y: 355, distance: 48.1
click at [752, 355] on div "$30.00" at bounding box center [779, 356] width 167 height 20
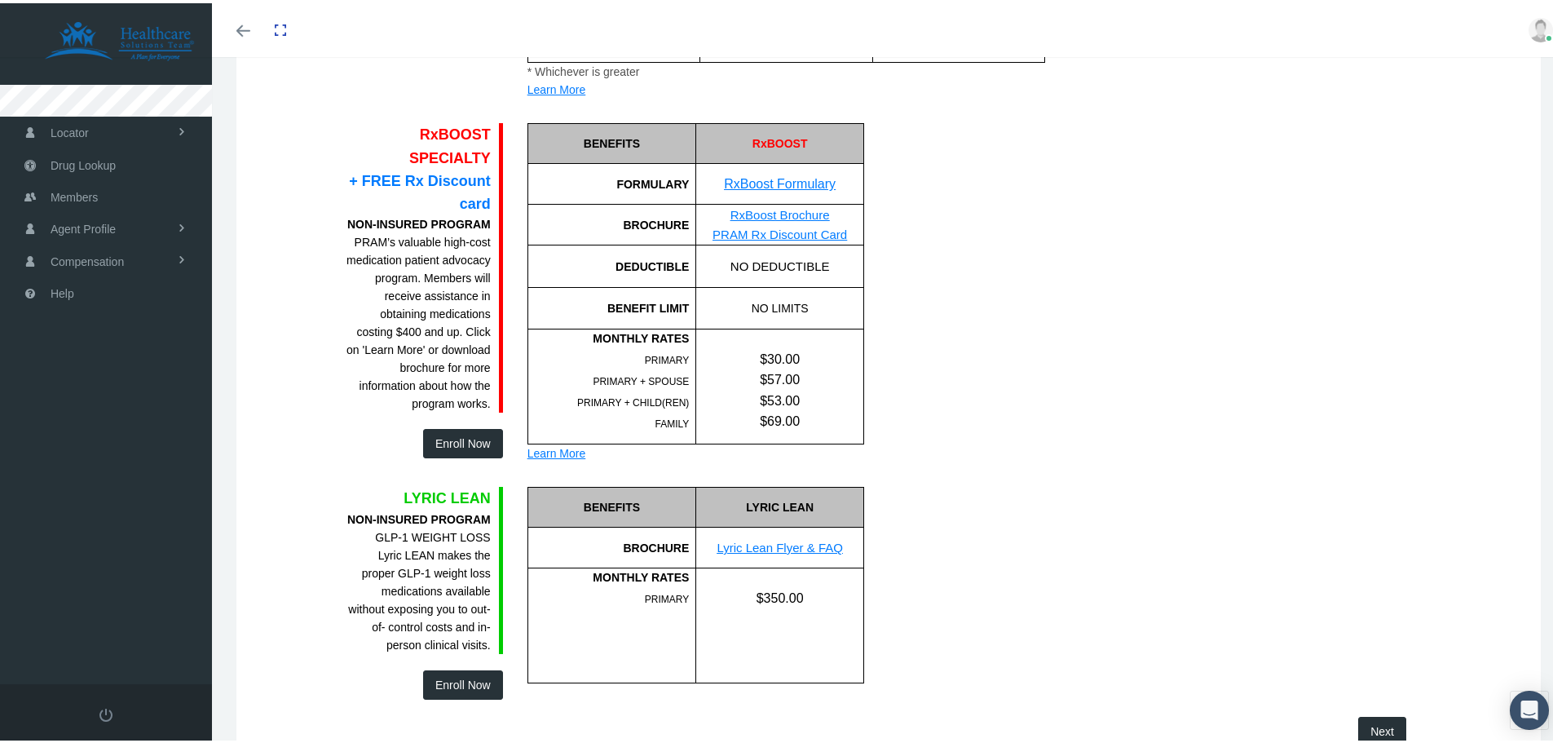
click at [799, 368] on div "$57.00" at bounding box center [779, 376] width 167 height 20
drag, startPoint x: 803, startPoint y: 358, endPoint x: 755, endPoint y: 351, distance: 48.5
click at [755, 351] on div "$30.00" at bounding box center [779, 356] width 167 height 20
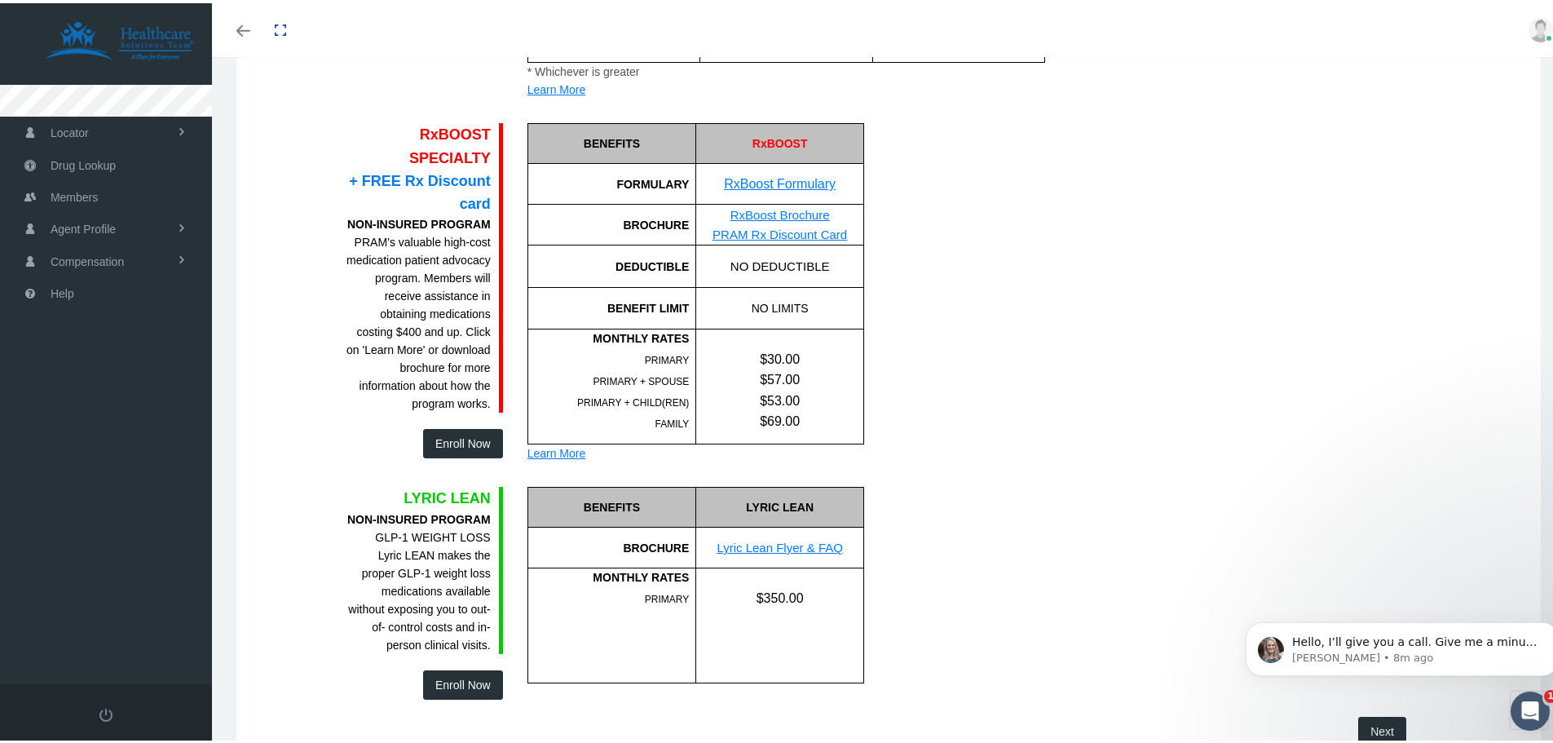
scroll to position [0, 0]
drag, startPoint x: 822, startPoint y: 395, endPoint x: 767, endPoint y: 377, distance: 58.0
click at [767, 377] on div "$30.00 $57.00 $53.00 $69.00" at bounding box center [779, 377] width 167 height 102
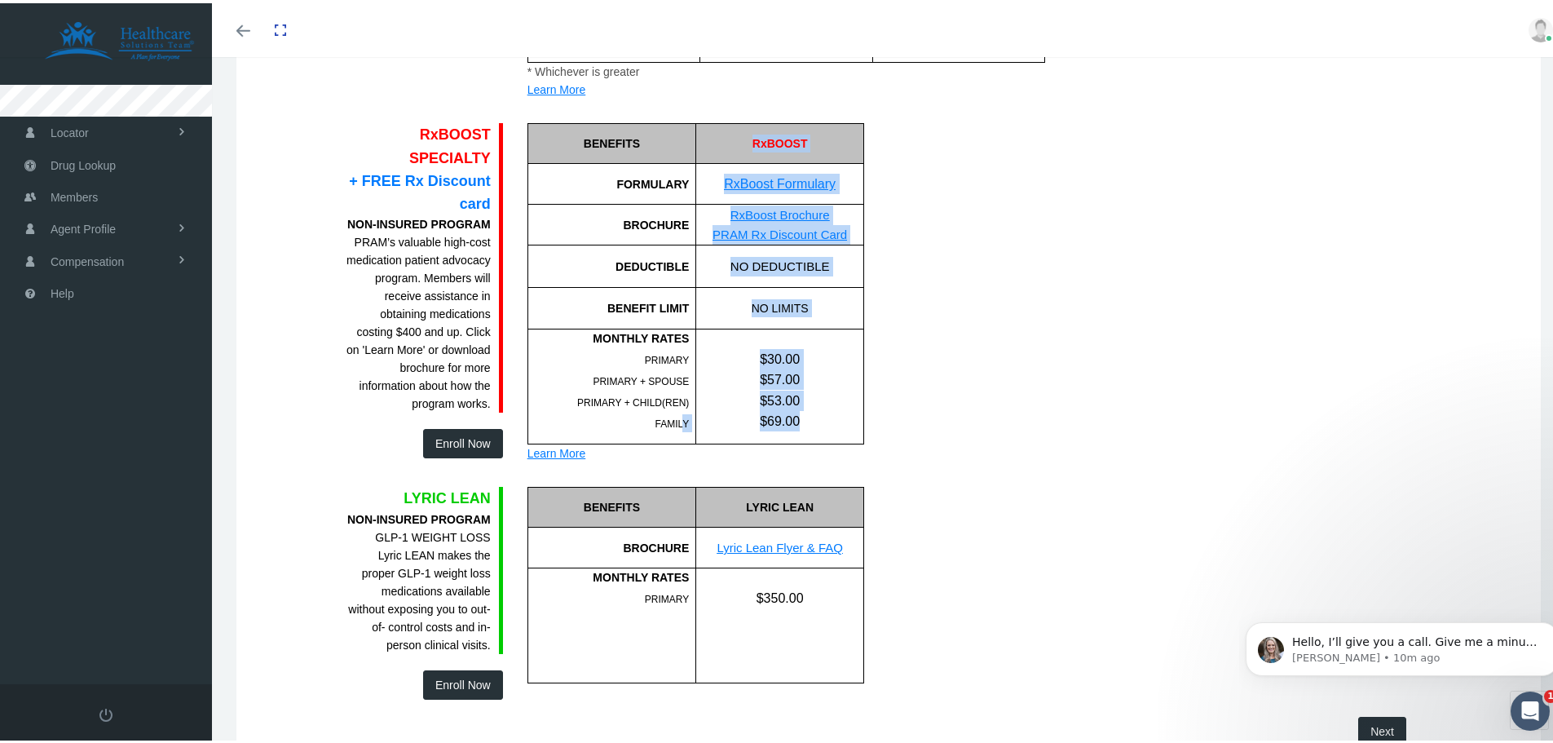
drag, startPoint x: 800, startPoint y: 418, endPoint x: 680, endPoint y: 426, distance: 120.9
click at [680, 426] on div "BENEFITS FORMULARY BROCHURE DEDUCTIBLE BENEFIT LIMIT MONTHLY RATES PRIMARY FAMI…" at bounding box center [695, 280] width 337 height 321
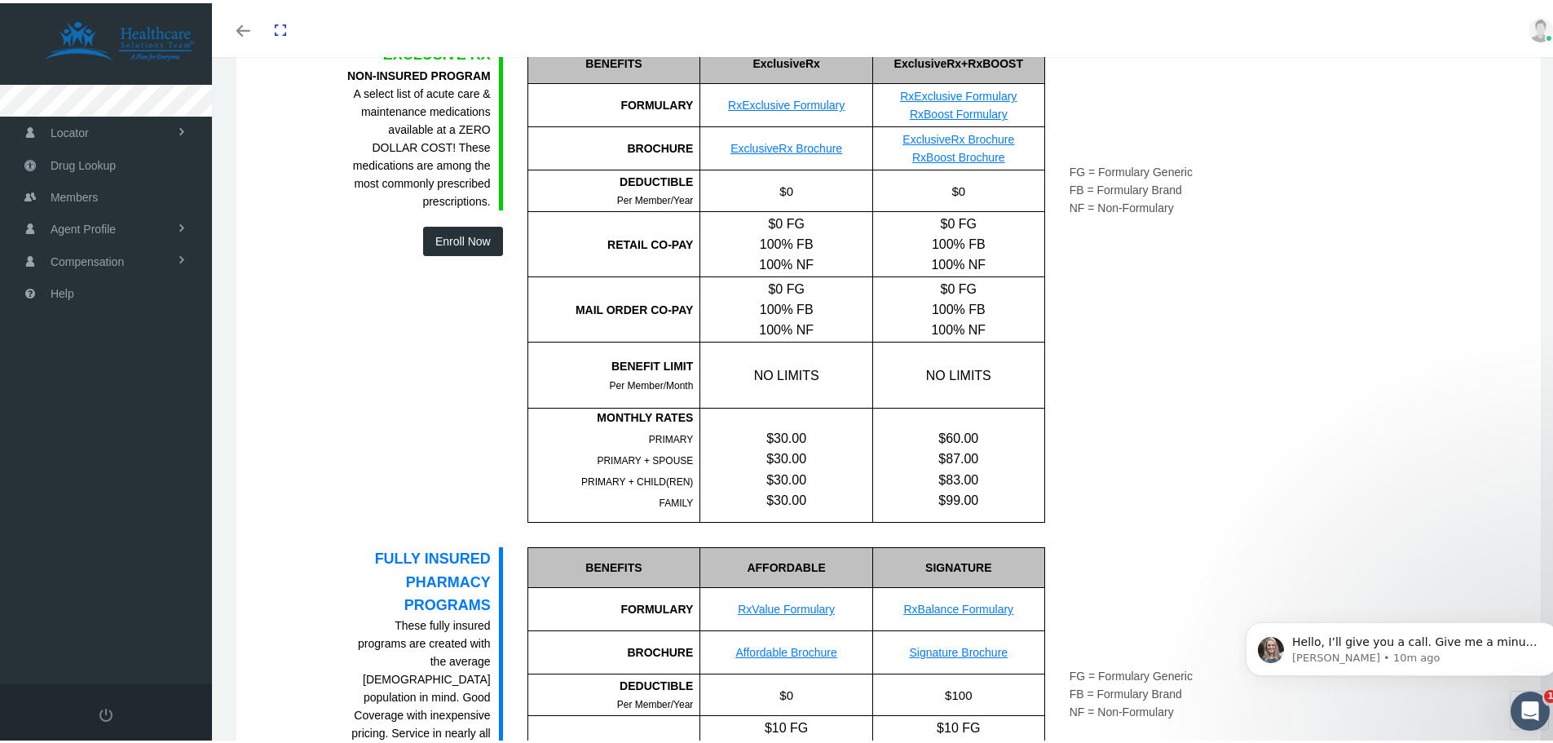
scroll to position [571, 0]
